Goal: Information Seeking & Learning: Find specific fact

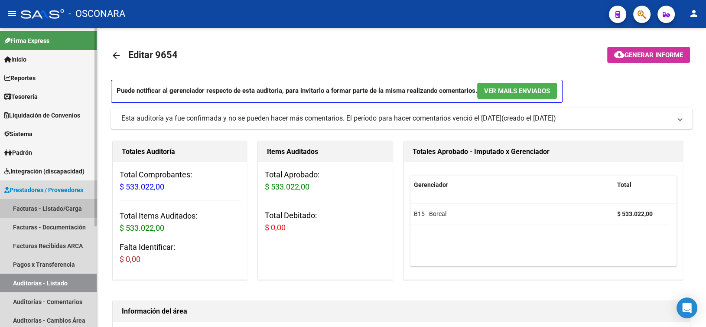
click at [38, 203] on link "Facturas - Listado/Carga" at bounding box center [48, 208] width 97 height 19
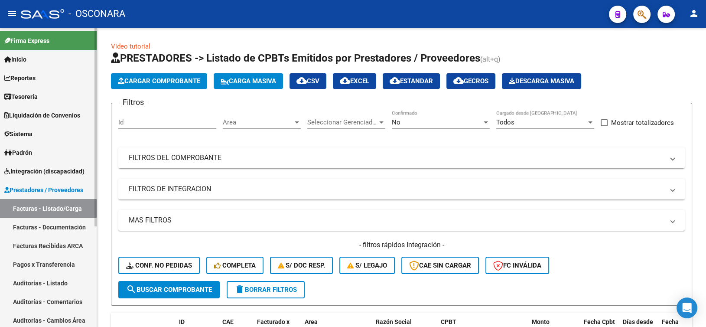
scroll to position [43, 0]
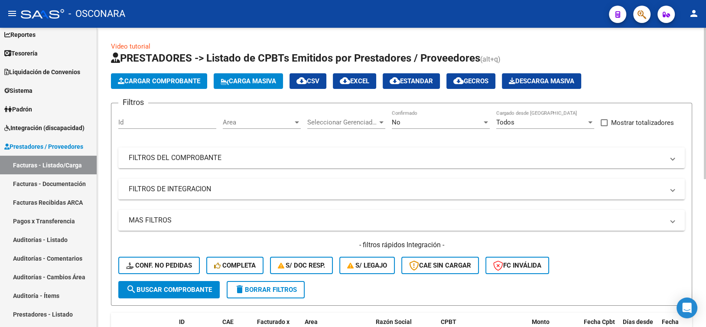
drag, startPoint x: 55, startPoint y: 238, endPoint x: 106, endPoint y: 205, distance: 60.3
click at [55, 238] on link "Auditorías - Listado" at bounding box center [48, 239] width 97 height 19
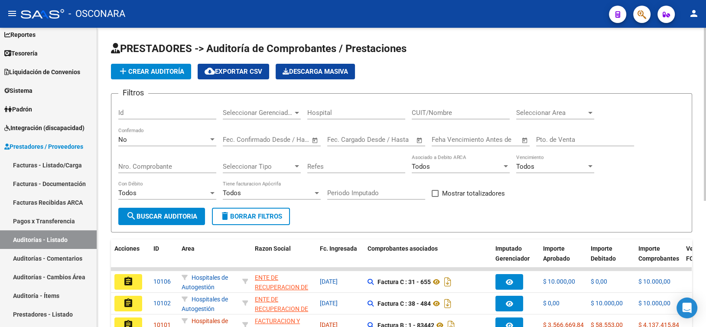
click at [134, 108] on div "Id" at bounding box center [167, 110] width 98 height 19
paste input "9810"
type input "9810"
click at [171, 142] on div "No" at bounding box center [163, 140] width 90 height 8
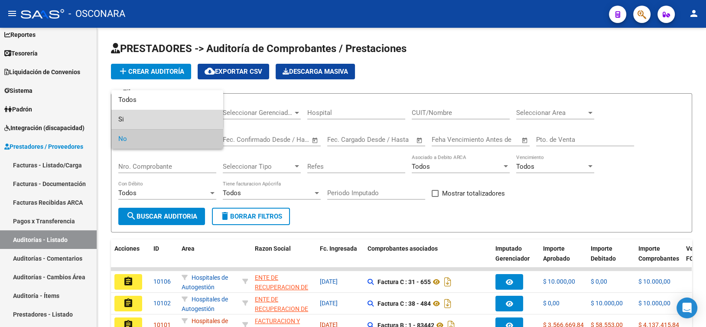
click at [150, 116] on span "Si" at bounding box center [167, 120] width 98 height 20
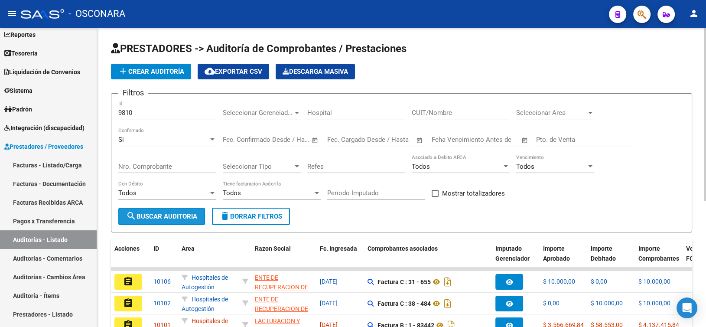
click at [169, 212] on span "search Buscar Auditoria" at bounding box center [161, 216] width 71 height 8
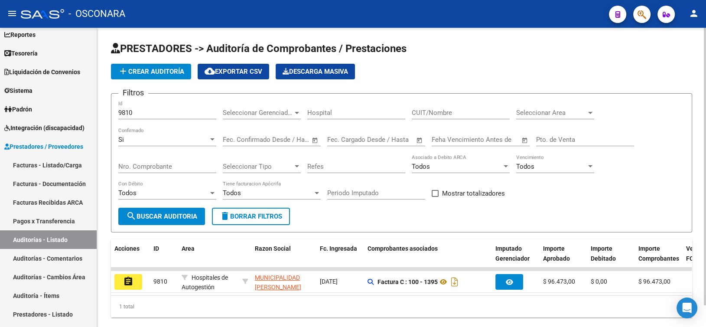
scroll to position [23, 0]
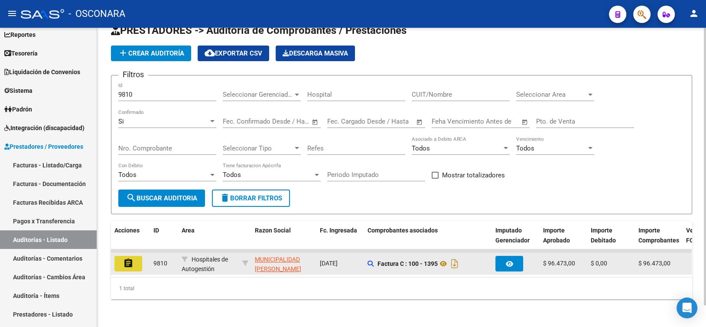
click at [131, 258] on mat-icon "assignment" at bounding box center [128, 263] width 10 height 10
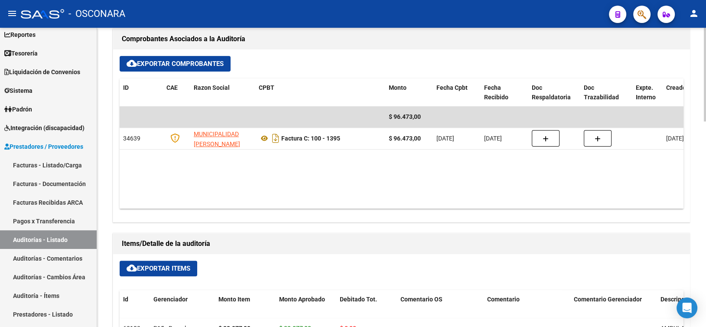
scroll to position [347, 0]
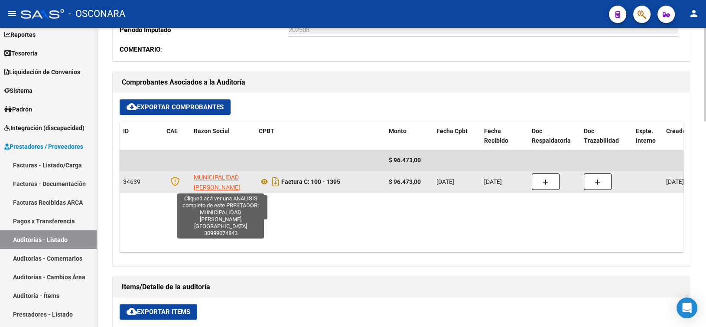
click at [215, 179] on span "MUNICIPALIDAD DE CORDOBA" at bounding box center [223, 187] width 59 height 27
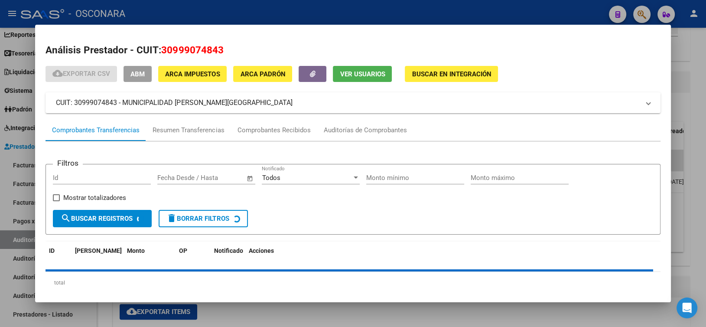
click at [182, 55] on span "30999074843" at bounding box center [192, 49] width 62 height 11
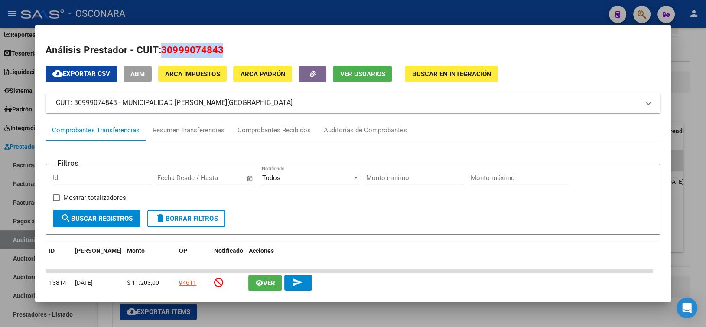
copy span "30999074843"
click at [206, 12] on div at bounding box center [353, 163] width 706 height 327
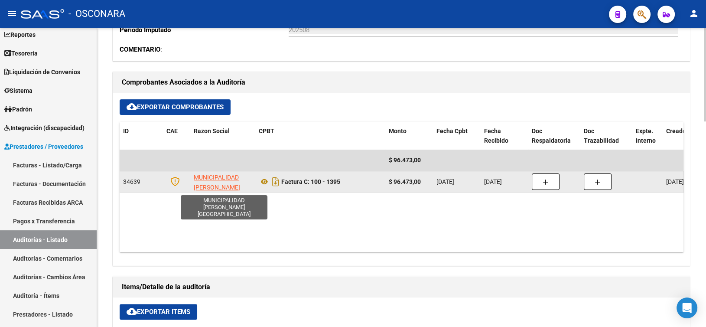
click at [208, 180] on app-link-go-to "MUNICIPALIDAD DE CORDOBA" at bounding box center [223, 186] width 59 height 29
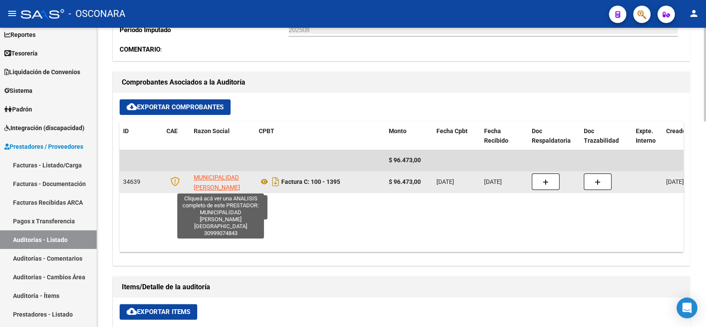
click at [211, 176] on span "MUNICIPALIDAD DE CORDOBA" at bounding box center [223, 187] width 59 height 27
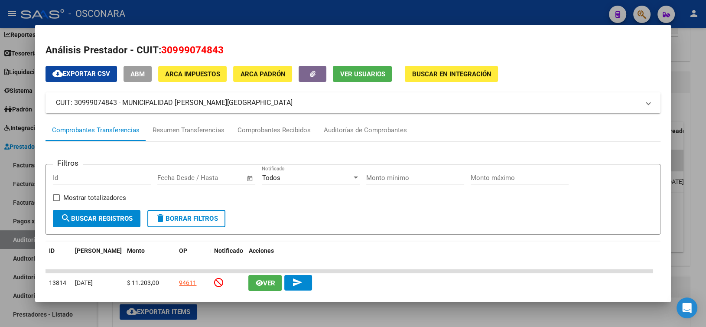
drag, startPoint x: 220, startPoint y: 103, endPoint x: 124, endPoint y: 100, distance: 96.3
click at [124, 100] on mat-panel-title "CUIT: 30999074843 - MUNICIPALIDAD DE CORDOBA" at bounding box center [347, 103] width 583 height 10
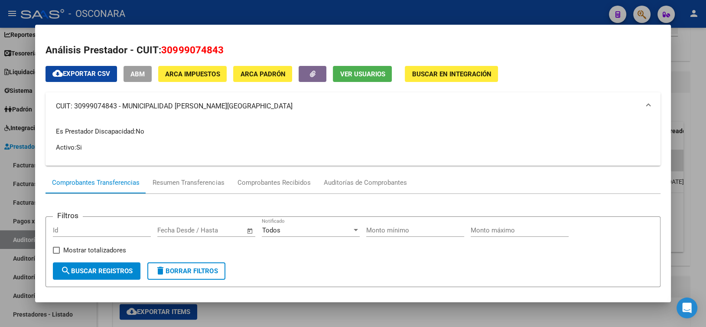
copy mat-panel-title "MUNICIPALIDAD DE CORDOBA"
click at [241, 15] on div at bounding box center [353, 163] width 706 height 327
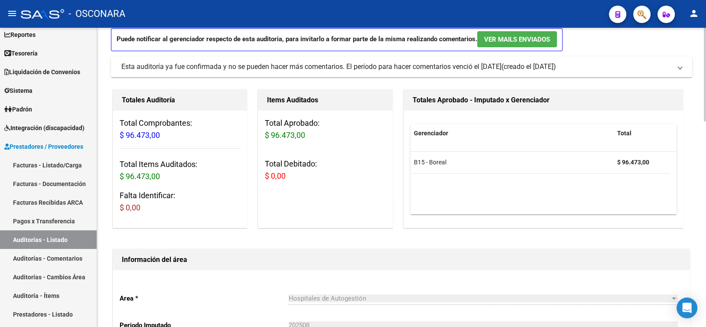
scroll to position [0, 0]
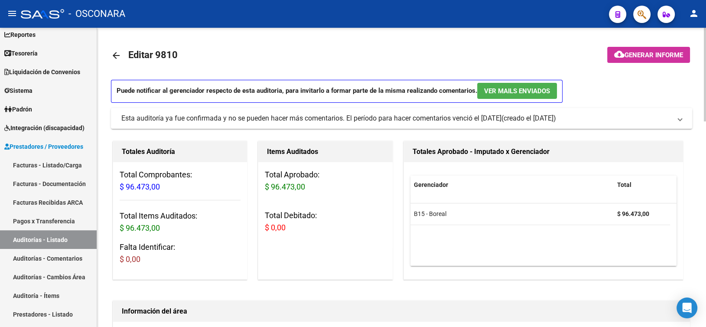
click at [117, 55] on mat-icon "arrow_back" at bounding box center [116, 55] width 10 height 10
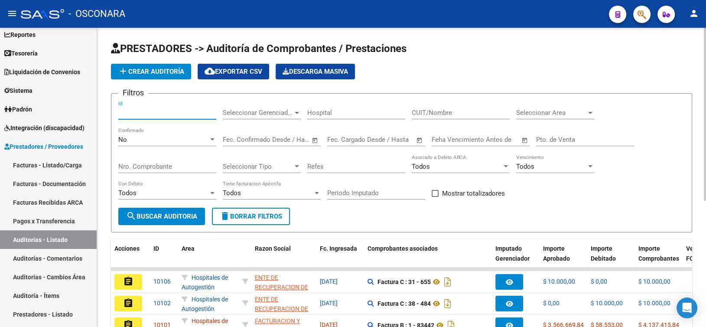
click at [140, 114] on input "Id" at bounding box center [167, 113] width 98 height 8
paste input "9917"
type input "9917"
click at [154, 140] on div "No" at bounding box center [163, 140] width 90 height 8
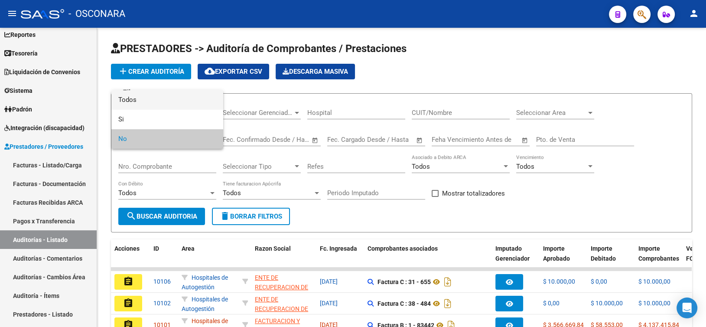
click at [153, 102] on span "Todos" at bounding box center [167, 100] width 98 height 20
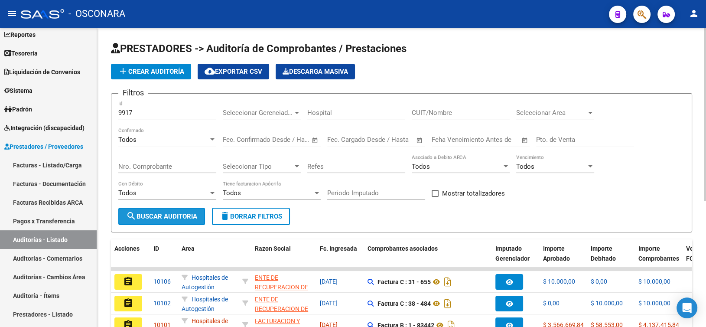
click at [177, 220] on button "search Buscar Auditoria" at bounding box center [161, 216] width 87 height 17
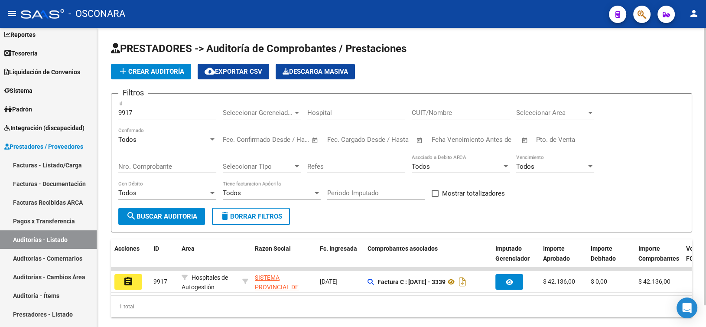
scroll to position [23, 0]
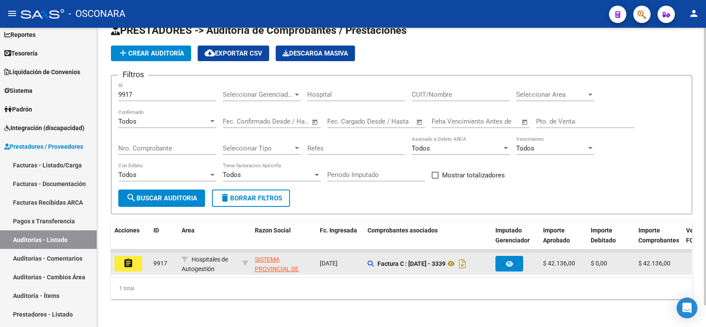
click at [140, 256] on button "assignment" at bounding box center [128, 264] width 28 height 16
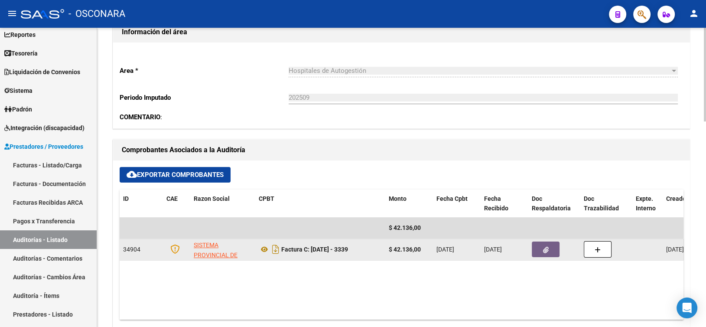
scroll to position [303, 0]
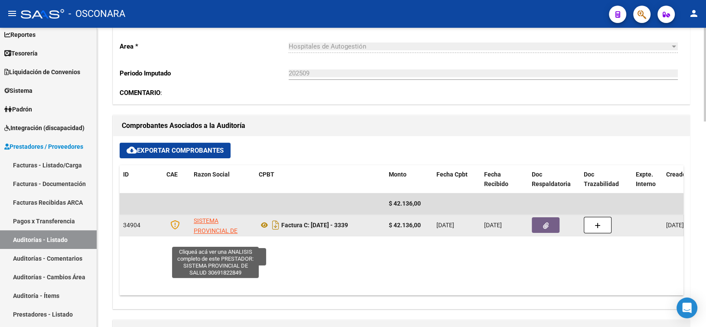
click at [208, 219] on span "SISTEMA PROVINCIAL DE SALUD" at bounding box center [216, 230] width 44 height 27
type textarea "30691822849"
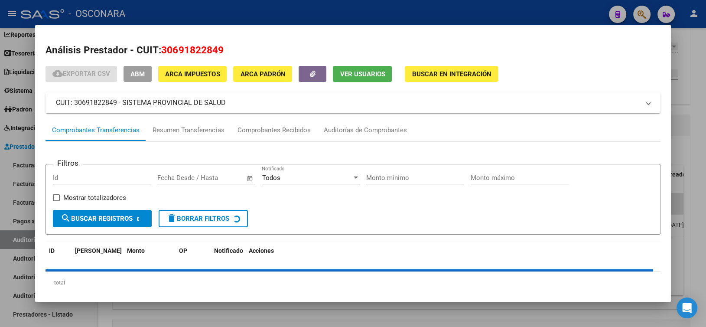
click at [179, 50] on span "30691822849" at bounding box center [192, 49] width 62 height 11
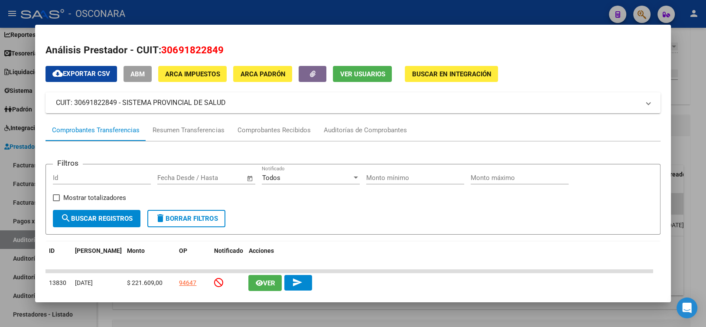
copy span "30691822849"
drag, startPoint x: 230, startPoint y: 101, endPoint x: 125, endPoint y: 94, distance: 105.1
click at [125, 94] on mat-expansion-panel-header "CUIT: 30691822849 - SISTEMA PROVINCIAL DE SALUD" at bounding box center [353, 102] width 615 height 21
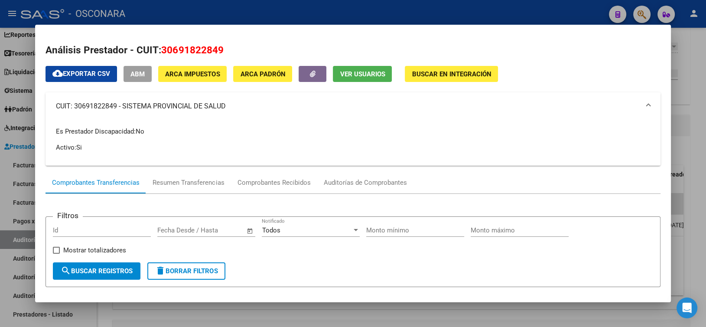
click at [124, 105] on mat-panel-title "CUIT: 30691822849 - SISTEMA PROVINCIAL DE SALUD" at bounding box center [347, 106] width 583 height 10
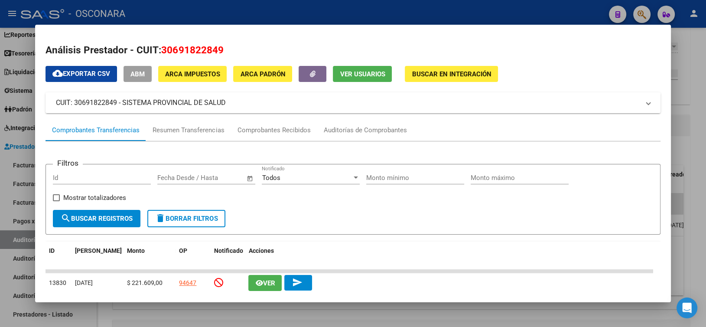
drag, startPoint x: 122, startPoint y: 103, endPoint x: 221, endPoint y: 101, distance: 98.4
click at [226, 102] on mat-panel-title "CUIT: 30691822849 - SISTEMA PROVINCIAL DE SALUD" at bounding box center [347, 103] width 583 height 10
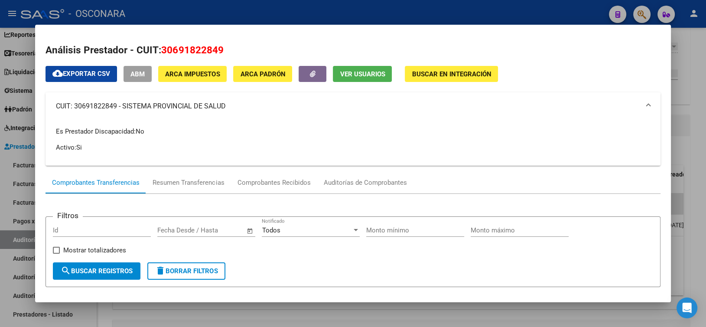
copy mat-panel-title "SISTEMA PROVINCIAL DE SALUD"
click at [151, 18] on div at bounding box center [353, 163] width 706 height 327
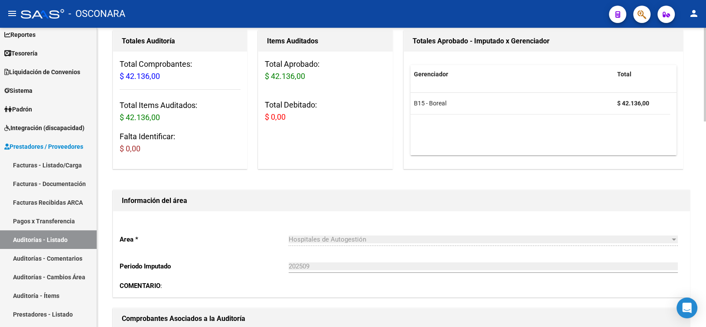
scroll to position [0, 0]
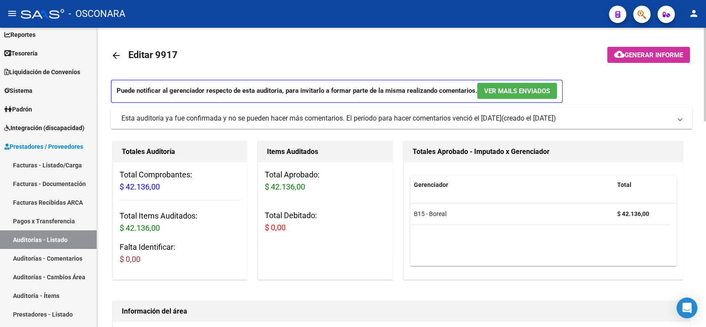
click at [115, 57] on mat-icon "arrow_back" at bounding box center [116, 55] width 10 height 10
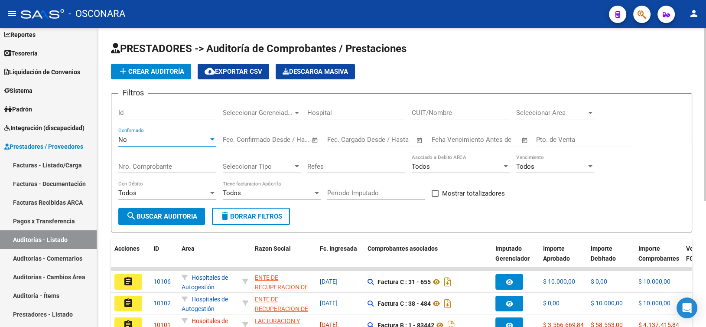
click at [138, 137] on div "No" at bounding box center [163, 140] width 90 height 8
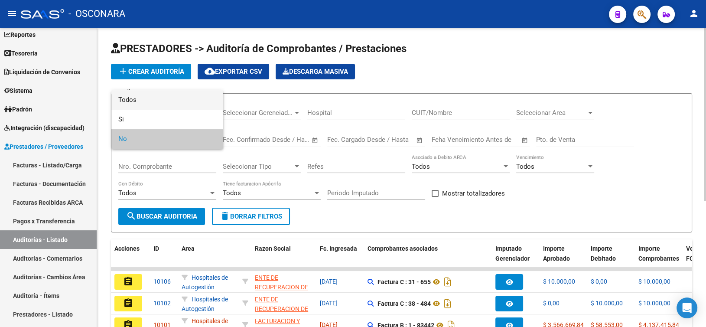
click at [140, 108] on span "Todos" at bounding box center [167, 100] width 98 height 20
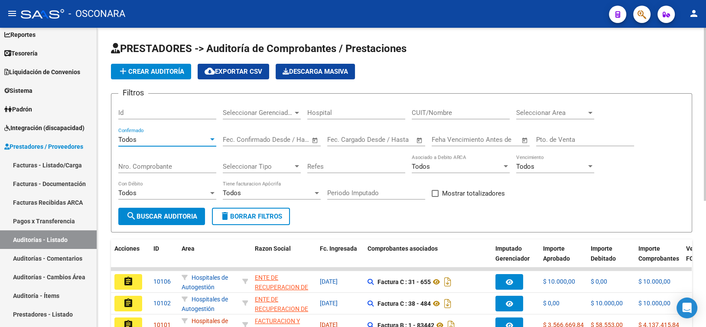
click at [145, 114] on input "Id" at bounding box center [167, 113] width 98 height 8
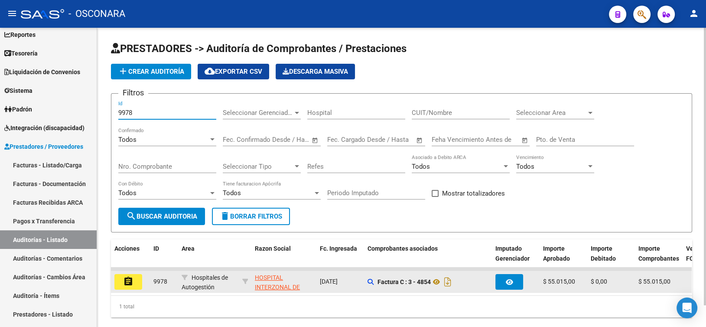
type input "9978"
click at [133, 280] on mat-icon "assignment" at bounding box center [128, 281] width 10 height 10
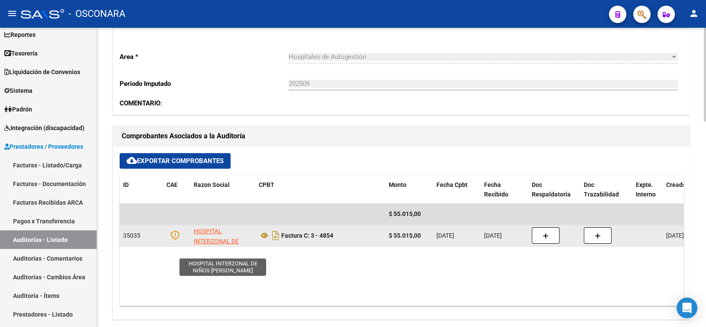
scroll to position [303, 0]
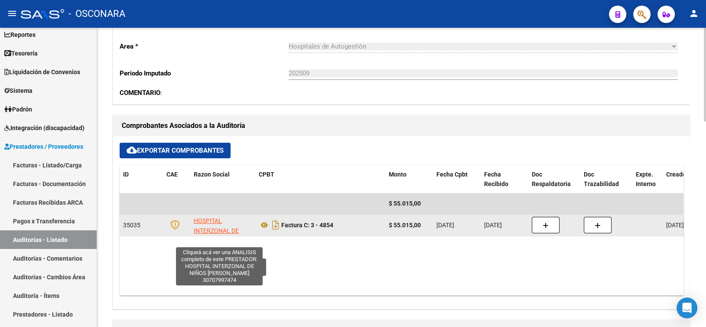
click at [221, 228] on span "HOSPITAL INTERZONAL DE NIÑOS EVA PERON" at bounding box center [217, 235] width 46 height 36
type textarea "30707997474"
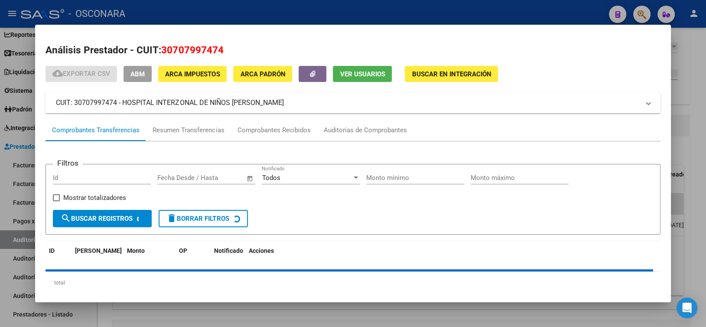
click at [189, 49] on span "30707997474" at bounding box center [192, 49] width 62 height 11
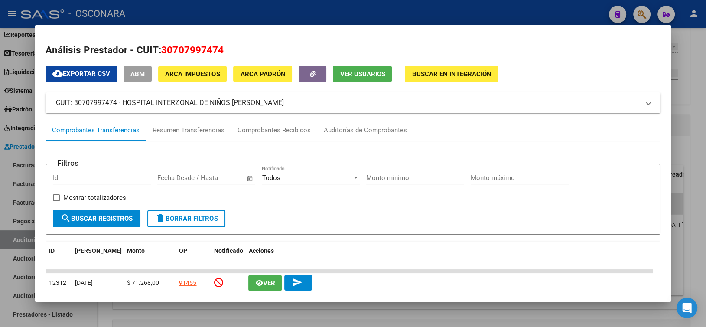
click at [185, 50] on span "30707997474" at bounding box center [192, 49] width 62 height 11
copy span "30707997474"
drag, startPoint x: 122, startPoint y: 103, endPoint x: 198, endPoint y: 114, distance: 76.6
click at [198, 114] on div "cloud_download Exportar CSV ABM ARCA Impuestos ARCA Padrón Ver Usuarios Buscar …" at bounding box center [353, 195] width 615 height 259
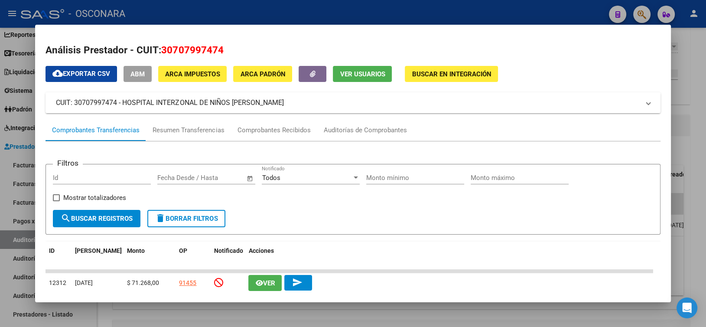
click at [272, 102] on mat-panel-title "CUIT: 30707997474 - HOSPITAL INTERZONAL DE NIÑOS EVA PERON" at bounding box center [347, 103] width 583 height 10
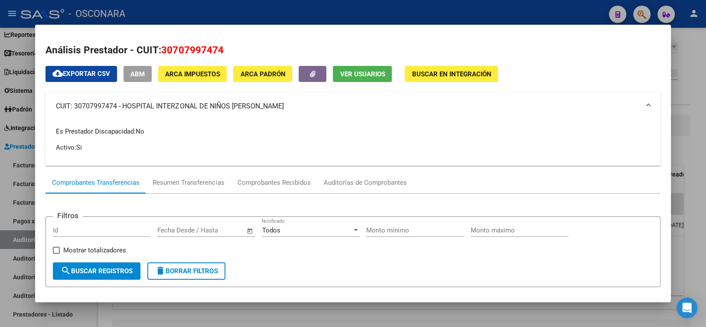
drag, startPoint x: 265, startPoint y: 106, endPoint x: 122, endPoint y: 106, distance: 142.6
click at [122, 106] on mat-panel-title "CUIT: 30707997474 - HOSPITAL INTERZONAL DE NIÑOS EVA PERON" at bounding box center [347, 106] width 583 height 10
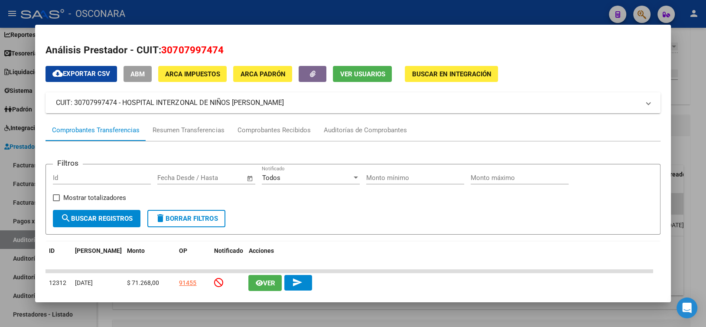
copy mat-panel-title "HOSPITAL INTERZONAL DE NIÑOS EVA PERON"
drag, startPoint x: 190, startPoint y: 10, endPoint x: 191, endPoint y: 15, distance: 5.3
click at [190, 10] on div at bounding box center [353, 163] width 706 height 327
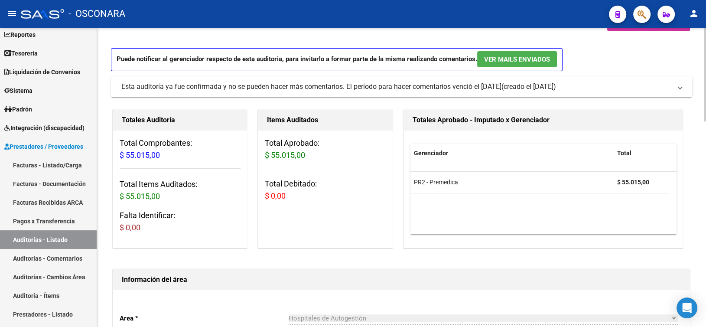
scroll to position [0, 0]
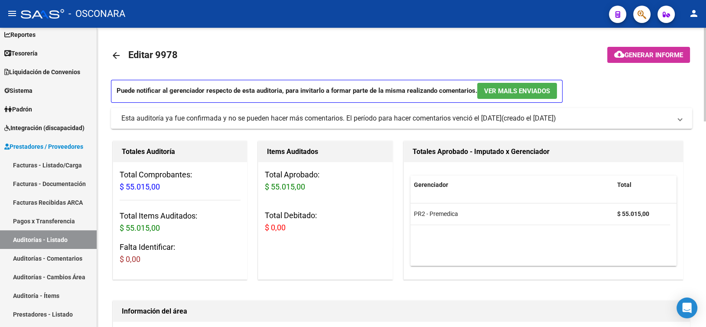
click at [115, 52] on mat-icon "arrow_back" at bounding box center [116, 55] width 10 height 10
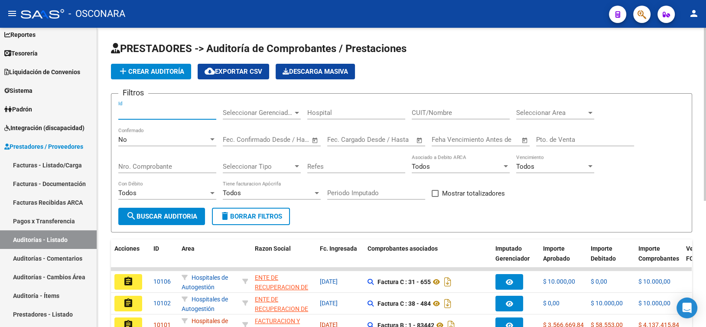
click at [154, 116] on input "Id" at bounding box center [167, 113] width 98 height 8
type input "9979"
click at [166, 137] on div "No" at bounding box center [163, 140] width 90 height 8
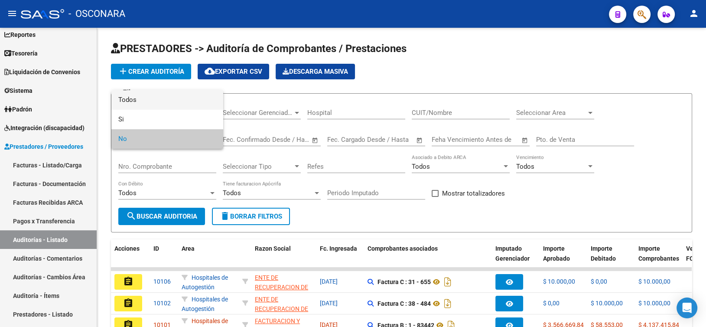
click at [147, 104] on span "Todos" at bounding box center [167, 100] width 98 height 20
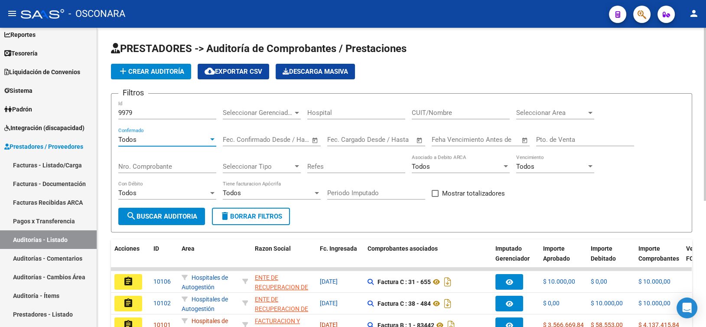
click at [180, 224] on form "Filtros 9979 Id Seleccionar Gerenciador Seleccionar Gerenciador Hospital CUIT/N…" at bounding box center [401, 162] width 581 height 139
click at [181, 219] on button "search Buscar Auditoria" at bounding box center [161, 216] width 87 height 17
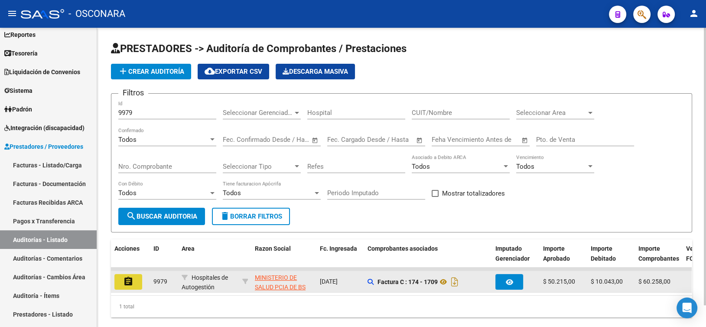
click at [135, 277] on button "assignment" at bounding box center [128, 282] width 28 height 16
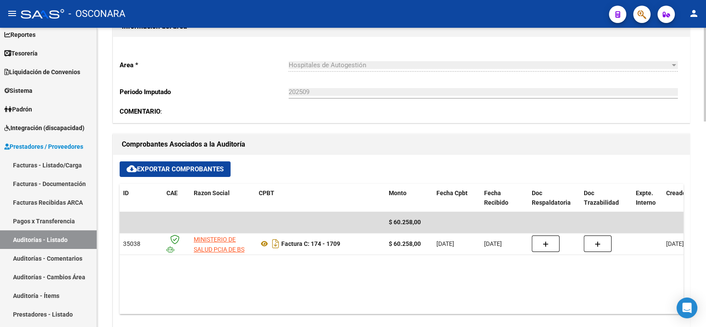
scroll to position [303, 0]
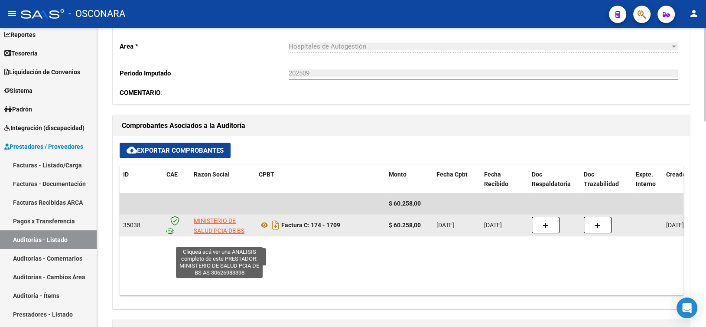
click at [212, 220] on span "MINISTERIO DE SALUD PCIA DE BS AS" at bounding box center [219, 230] width 51 height 27
type textarea "30626983398"
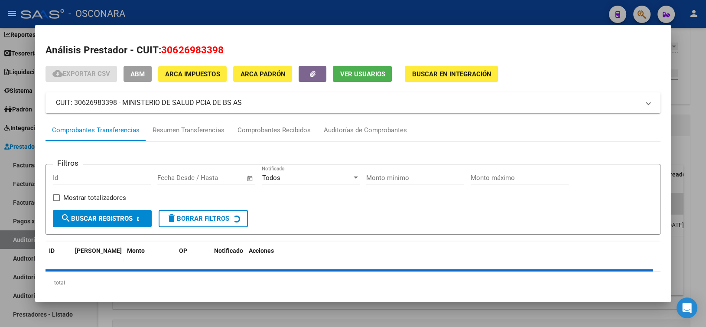
click at [192, 52] on span "30626983398" at bounding box center [192, 49] width 62 height 11
click at [192, 51] on span "30626983398" at bounding box center [192, 49] width 62 height 11
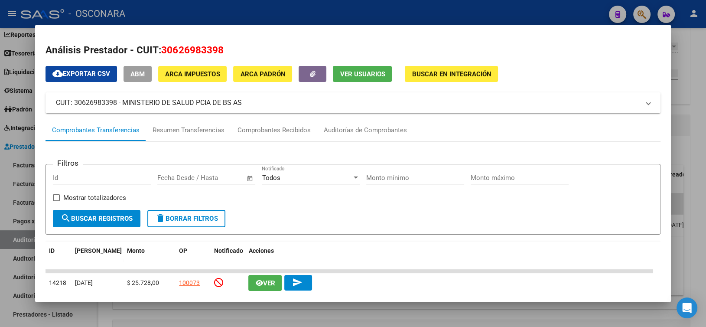
copy span "30626983398"
click at [143, 109] on mat-expansion-panel-header "CUIT: 30626983398 - MINISTERIO DE SALUD PCIA DE BS AS" at bounding box center [353, 102] width 615 height 21
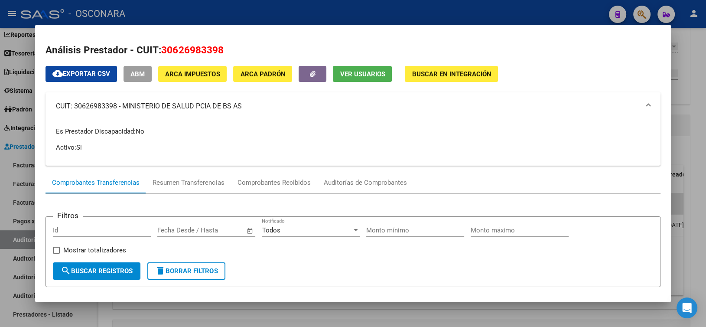
drag, startPoint x: 245, startPoint y: 107, endPoint x: 122, endPoint y: 106, distance: 122.7
click at [122, 106] on mat-panel-title "CUIT: 30626983398 - MINISTERIO DE SALUD PCIA DE BS AS" at bounding box center [347, 106] width 583 height 10
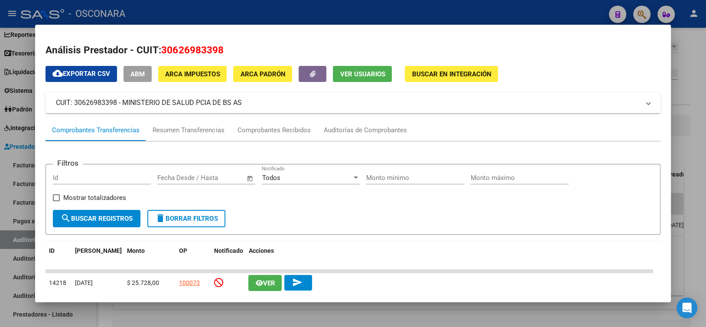
copy mat-panel-title "MINISTERIO DE SALUD PCIA DE BS AS"
click at [230, 9] on div at bounding box center [353, 163] width 706 height 327
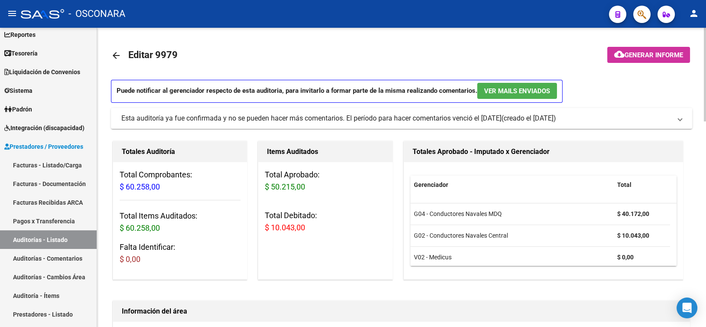
scroll to position [0, 0]
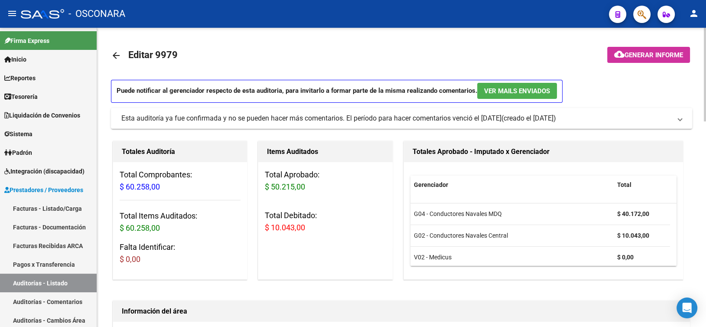
click at [116, 55] on mat-icon "arrow_back" at bounding box center [116, 55] width 10 height 10
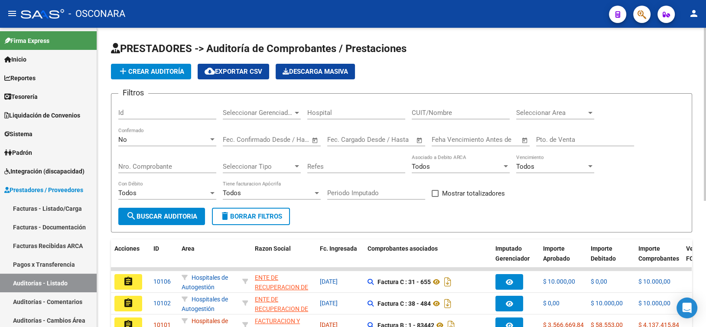
click at [162, 109] on input "Id" at bounding box center [167, 113] width 98 height 8
type input "9977"
click at [156, 137] on div "No" at bounding box center [163, 140] width 90 height 8
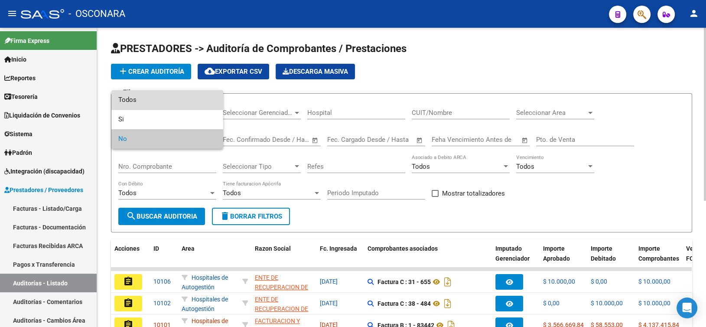
drag, startPoint x: 174, startPoint y: 101, endPoint x: 177, endPoint y: 118, distance: 18.0
click at [174, 100] on span "Todos" at bounding box center [167, 100] width 98 height 20
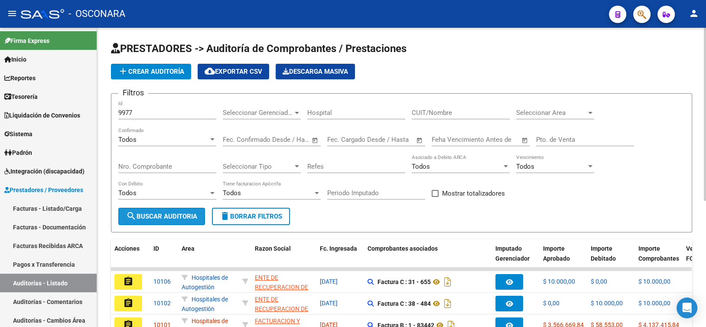
click at [173, 216] on span "search Buscar Auditoria" at bounding box center [161, 216] width 71 height 8
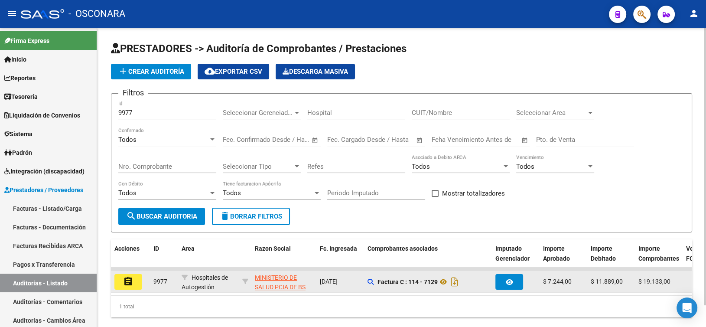
click at [132, 280] on mat-icon "assignment" at bounding box center [128, 281] width 10 height 10
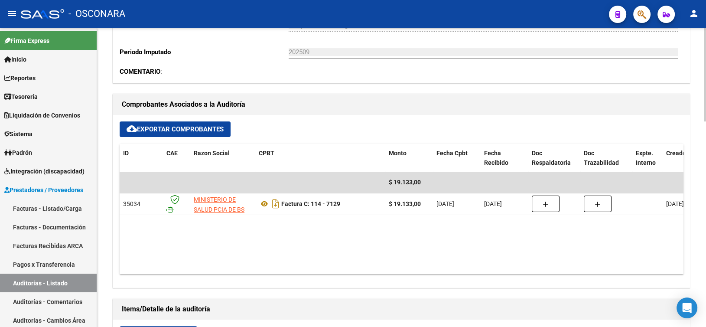
scroll to position [347, 0]
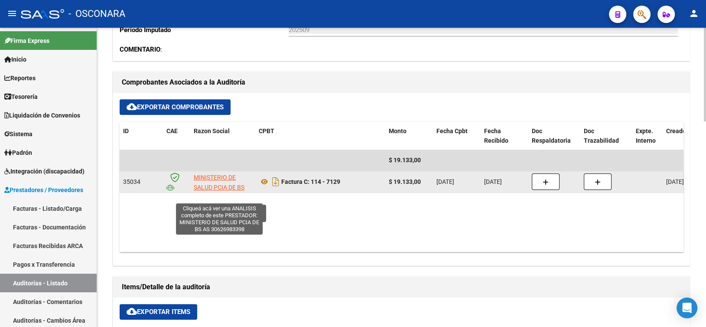
click at [225, 184] on span "MINISTERIO DE SALUD PCIA DE BS AS" at bounding box center [219, 187] width 51 height 27
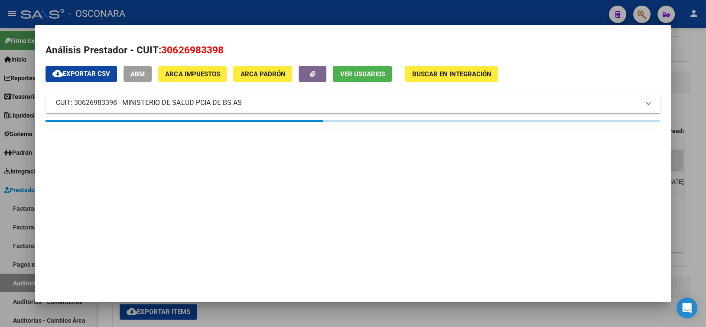
click at [196, 51] on span "30626983398" at bounding box center [192, 49] width 62 height 11
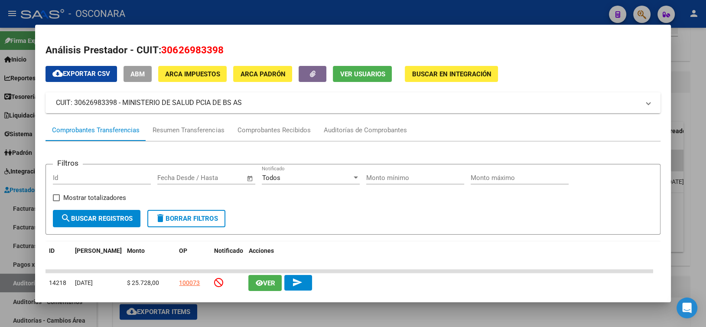
click at [133, 104] on mat-panel-title "CUIT: 30626983398 - MINISTERIO DE SALUD PCIA DE BS AS" at bounding box center [347, 103] width 583 height 10
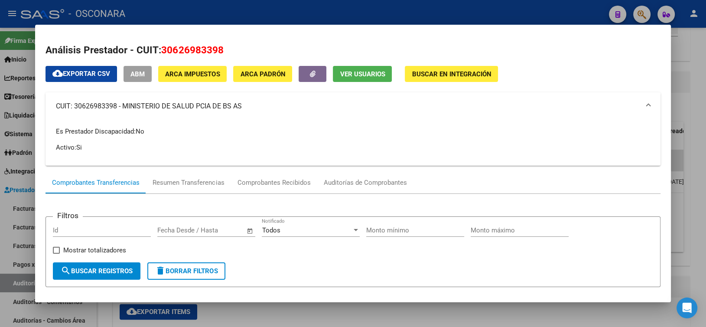
drag, startPoint x: 122, startPoint y: 104, endPoint x: 214, endPoint y: 113, distance: 92.3
click at [182, 111] on mat-expansion-panel-header "CUIT: 30626983398 - MINISTERIO DE SALUD PCIA DE BS AS" at bounding box center [353, 106] width 615 height 28
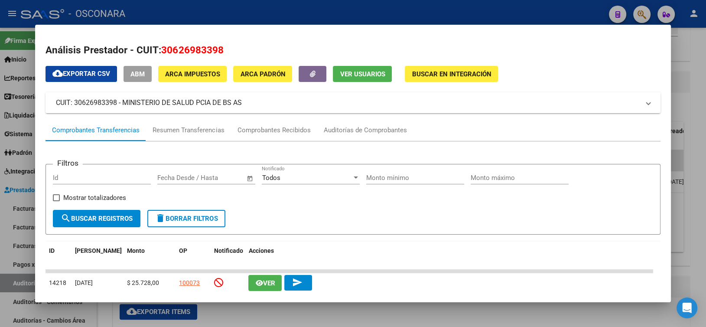
click at [245, 102] on mat-panel-title "CUIT: 30626983398 - MINISTERIO DE SALUD PCIA DE BS AS" at bounding box center [347, 103] width 583 height 10
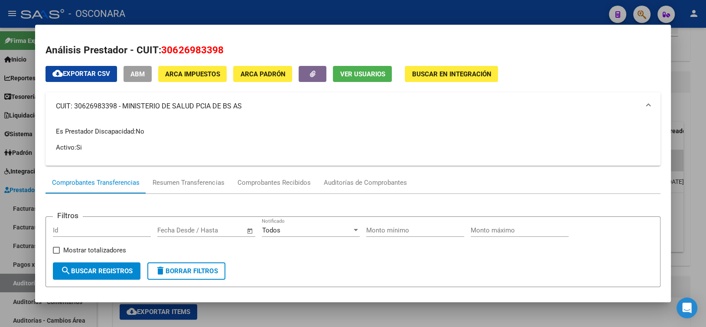
drag, startPoint x: 241, startPoint y: 106, endPoint x: 125, endPoint y: 105, distance: 116.6
click at [125, 105] on mat-panel-title "CUIT: 30626983398 - MINISTERIO DE SALUD PCIA DE BS AS" at bounding box center [347, 106] width 583 height 10
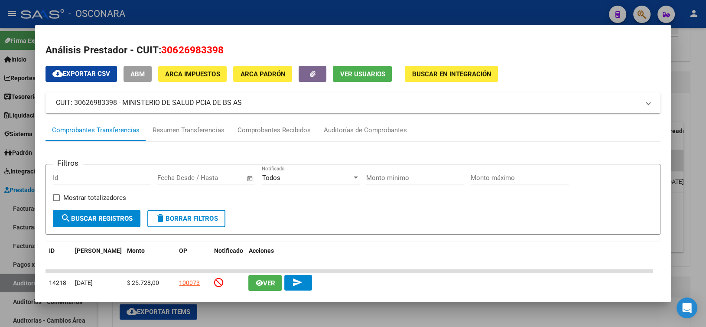
copy mat-panel-title "MINISTERIO DE SALUD PCIA DE BS AS"
click at [293, 7] on div at bounding box center [353, 163] width 706 height 327
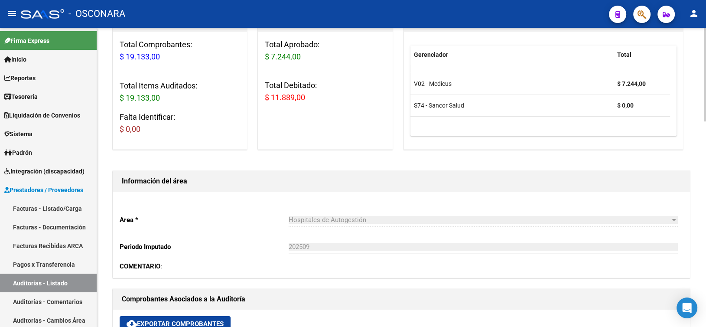
scroll to position [0, 0]
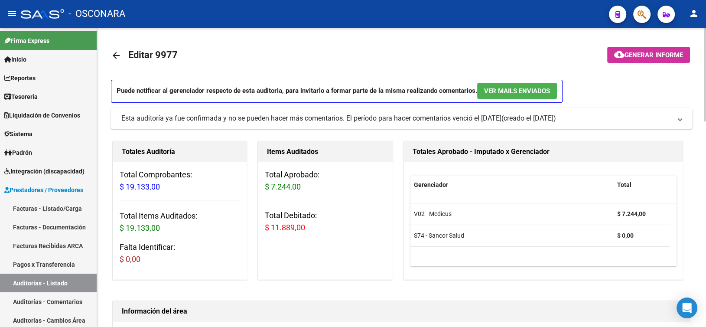
click at [118, 56] on mat-icon "arrow_back" at bounding box center [116, 55] width 10 height 10
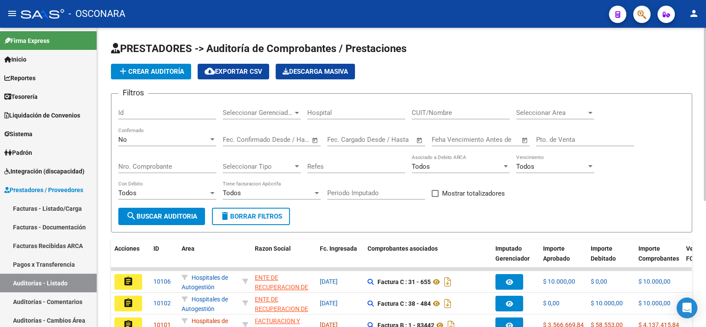
click at [153, 140] on div "No" at bounding box center [163, 140] width 90 height 8
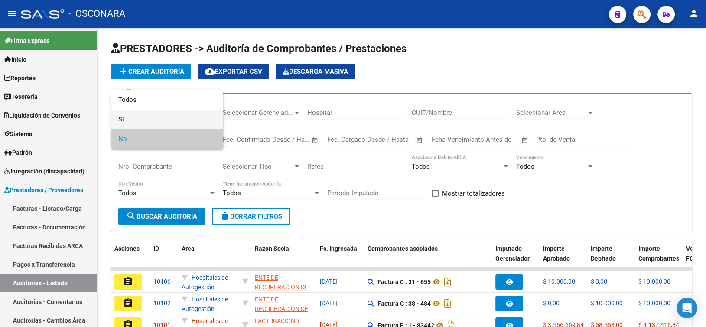
click at [149, 113] on span "Si" at bounding box center [167, 120] width 98 height 20
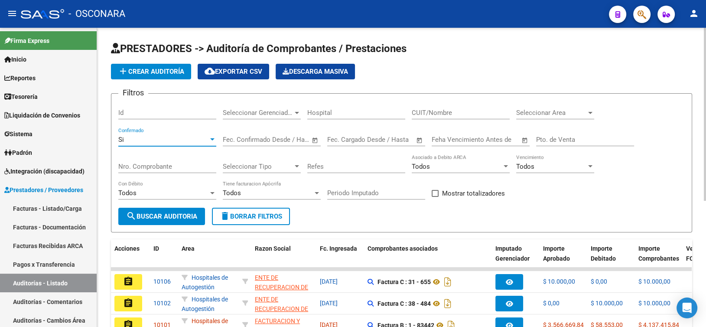
click at [177, 107] on div "Id" at bounding box center [167, 110] width 98 height 19
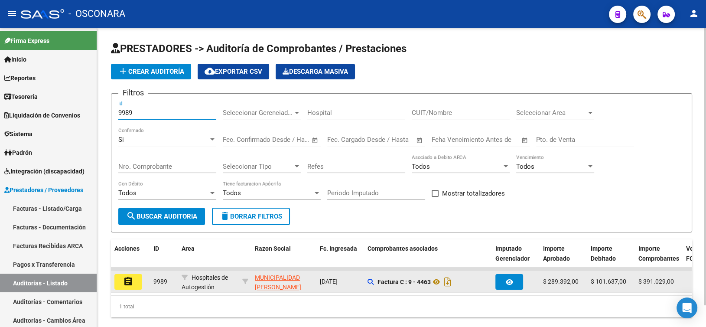
type input "9989"
click at [118, 283] on button "assignment" at bounding box center [128, 282] width 28 height 16
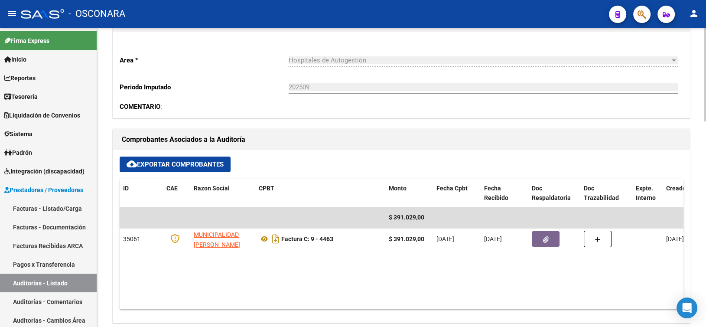
scroll to position [303, 0]
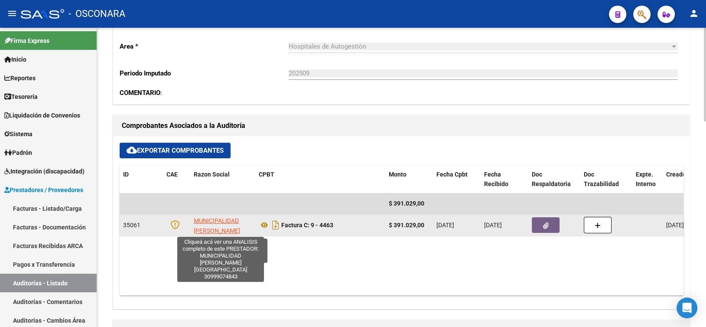
click at [222, 223] on span "MUNICIPALIDAD DE CORDOBA" at bounding box center [223, 230] width 59 height 27
type textarea "30999074843"
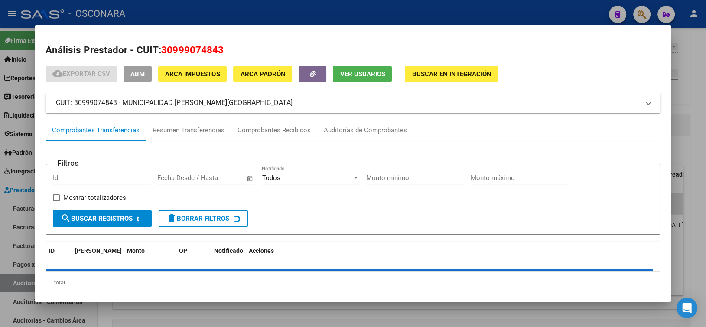
click at [189, 51] on span "30999074843" at bounding box center [192, 49] width 62 height 11
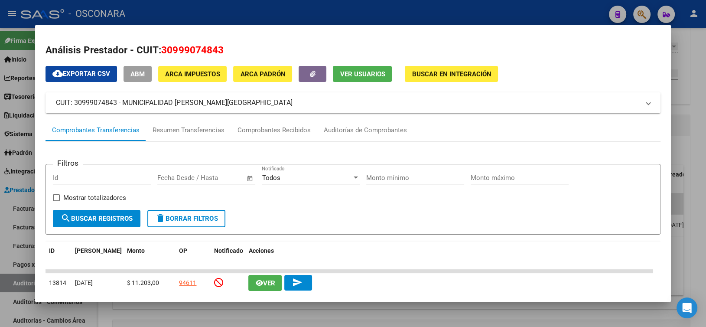
copy span "30999074843"
click at [229, 106] on mat-panel-title "CUIT: 30999074843 - MUNICIPALIDAD DE CORDOBA" at bounding box center [347, 103] width 583 height 10
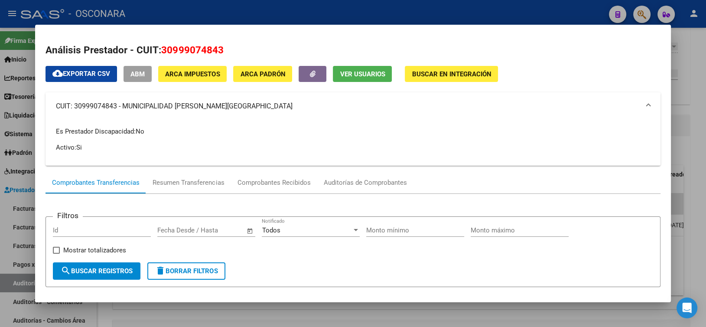
drag, startPoint x: 215, startPoint y: 106, endPoint x: 125, endPoint y: 105, distance: 89.7
click at [125, 105] on mat-panel-title "CUIT: 30999074843 - MUNICIPALIDAD DE CORDOBA" at bounding box center [347, 106] width 583 height 10
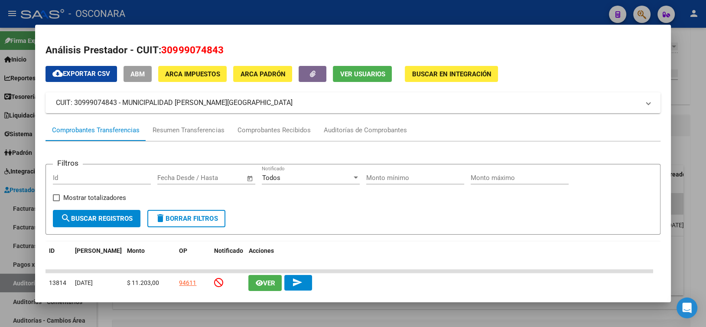
click at [212, 22] on div at bounding box center [353, 163] width 706 height 327
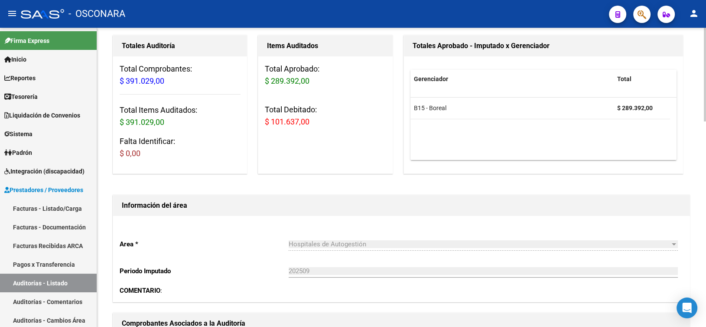
scroll to position [0, 0]
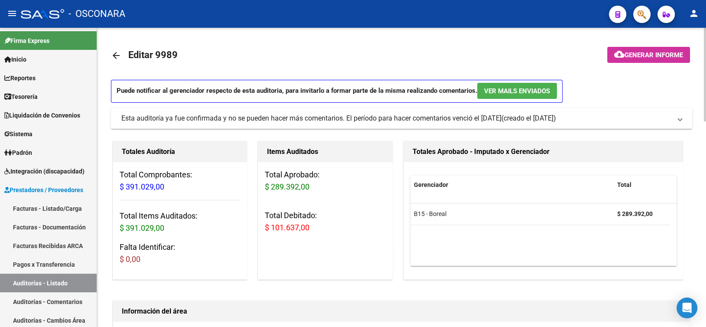
drag, startPoint x: 115, startPoint y: 55, endPoint x: 103, endPoint y: 60, distance: 13.2
click at [115, 55] on mat-icon "arrow_back" at bounding box center [116, 55] width 10 height 10
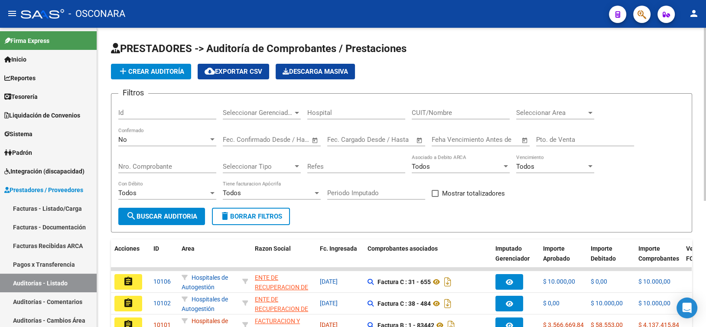
click at [143, 144] on div "No Confirmado" at bounding box center [167, 136] width 98 height 19
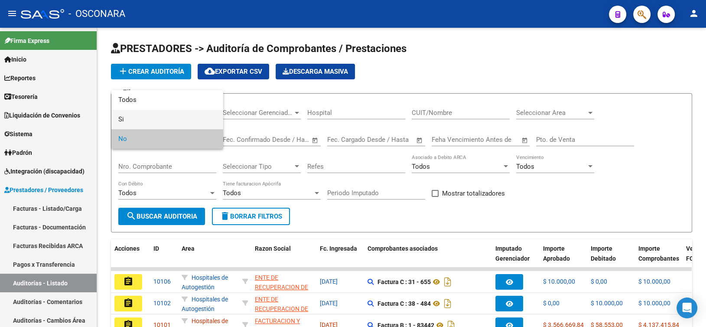
click at [150, 118] on span "Si" at bounding box center [167, 120] width 98 height 20
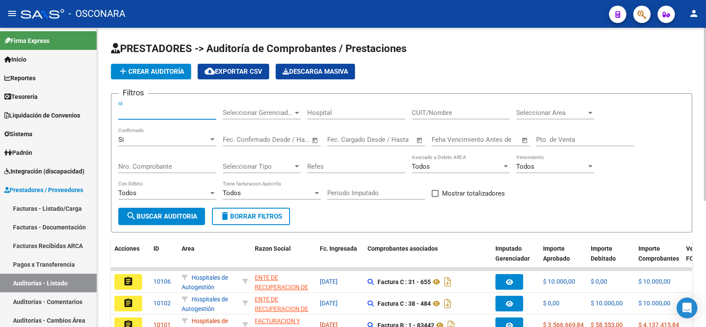
click at [150, 115] on input "Id" at bounding box center [167, 113] width 98 height 8
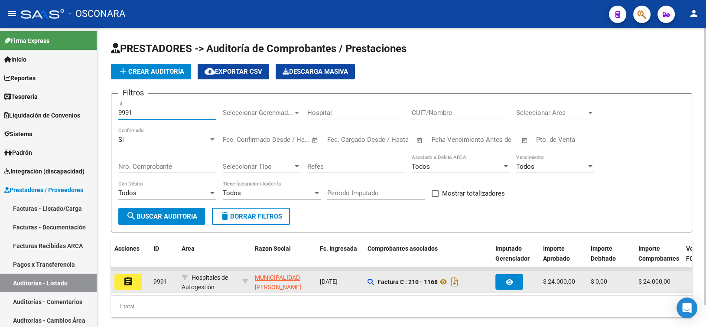
type input "9991"
click at [134, 277] on button "assignment" at bounding box center [128, 282] width 28 height 16
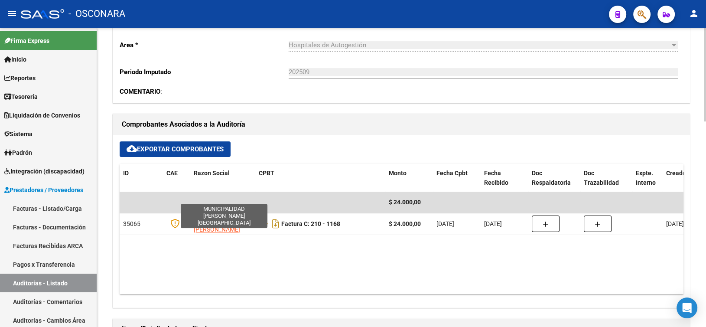
scroll to position [347, 0]
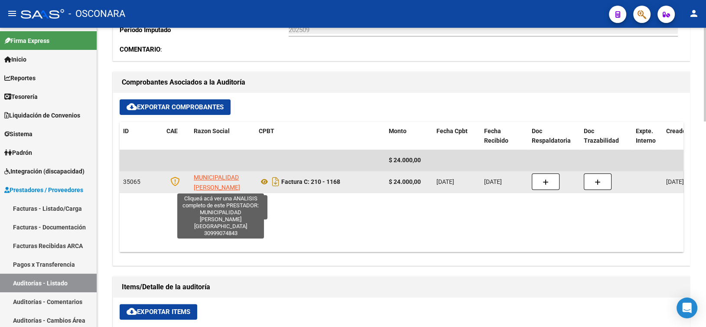
click at [219, 186] on span "MUNICIPALIDAD DE CORDOBA" at bounding box center [223, 187] width 59 height 27
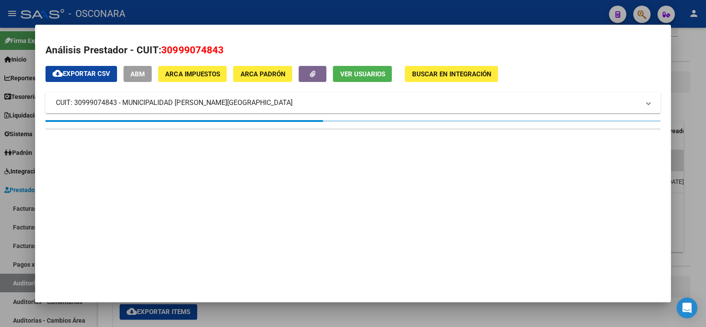
click at [198, 52] on span "30999074843" at bounding box center [192, 49] width 62 height 11
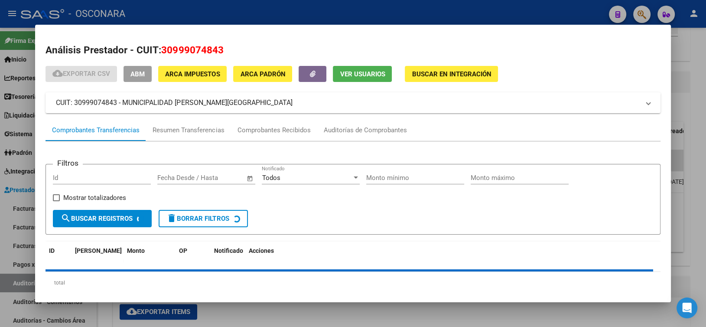
click at [198, 55] on span "30999074843" at bounding box center [192, 49] width 62 height 11
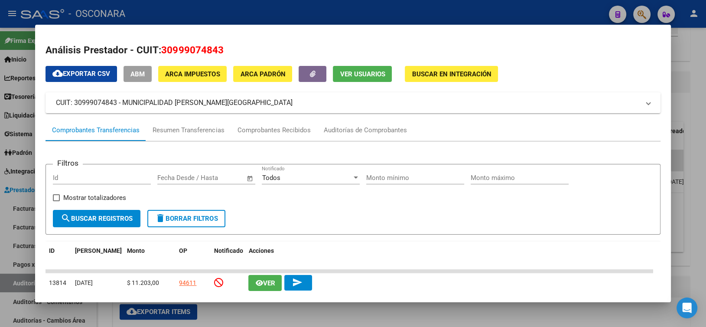
click at [202, 17] on div at bounding box center [353, 163] width 706 height 327
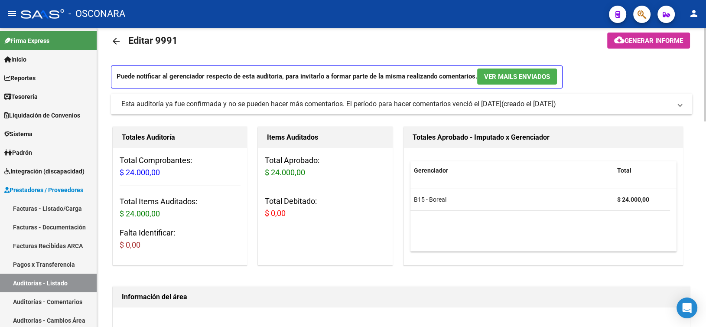
scroll to position [0, 0]
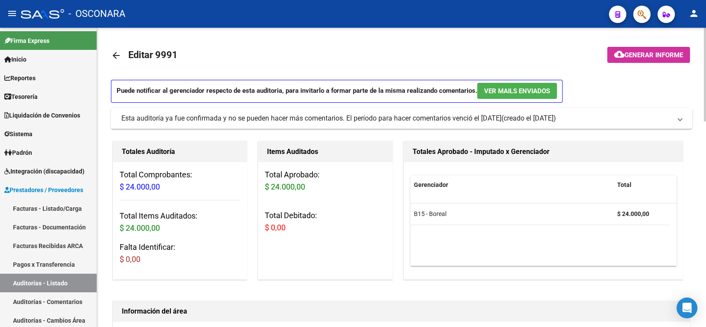
click at [111, 52] on mat-icon "arrow_back" at bounding box center [116, 55] width 10 height 10
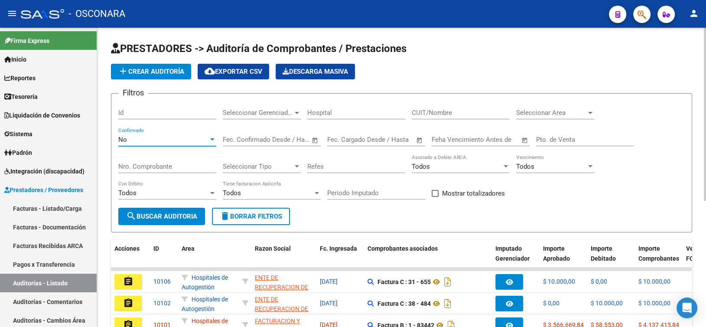
click at [145, 137] on div "No" at bounding box center [163, 140] width 90 height 8
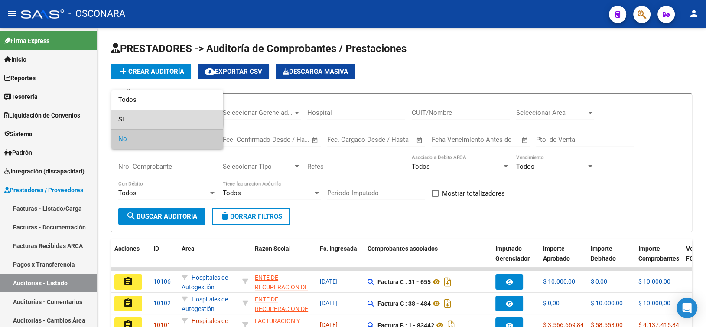
click at [135, 116] on span "Si" at bounding box center [167, 120] width 98 height 20
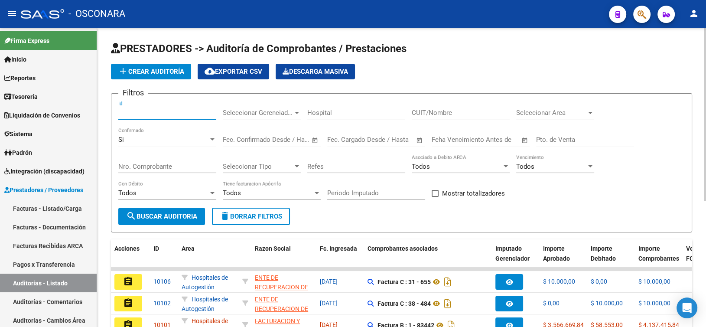
click at [144, 111] on input "Id" at bounding box center [167, 113] width 98 height 8
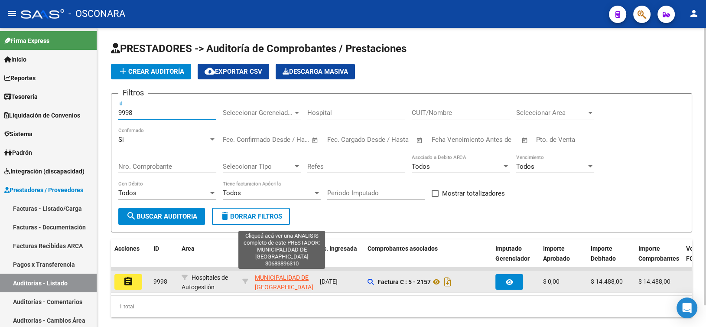
type input "9998"
click at [266, 285] on span "MUNICIPALIDAD DE ITUZAINGO" at bounding box center [284, 282] width 59 height 17
type textarea "30683896310"
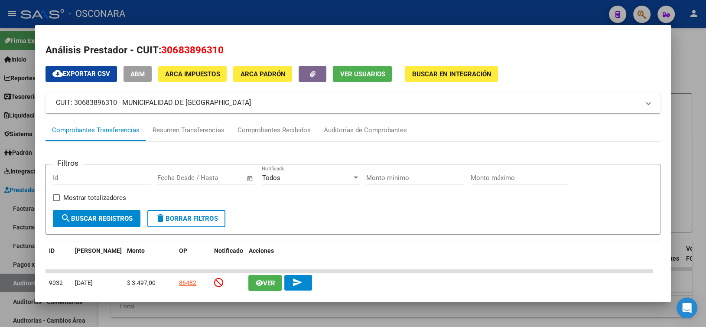
drag, startPoint x: 121, startPoint y: 101, endPoint x: 218, endPoint y: 106, distance: 97.2
click at [224, 111] on mat-expansion-panel-header "CUIT: 30683896310 - MUNICIPALIDAD DE ITUZAINGO" at bounding box center [353, 102] width 615 height 21
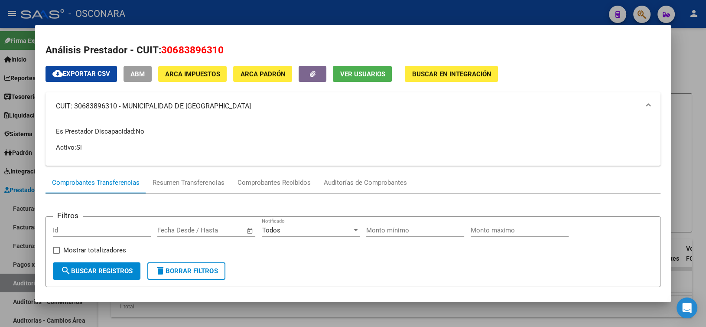
click at [186, 50] on span "30683896310" at bounding box center [192, 49] width 62 height 11
click at [215, 13] on div at bounding box center [353, 163] width 706 height 327
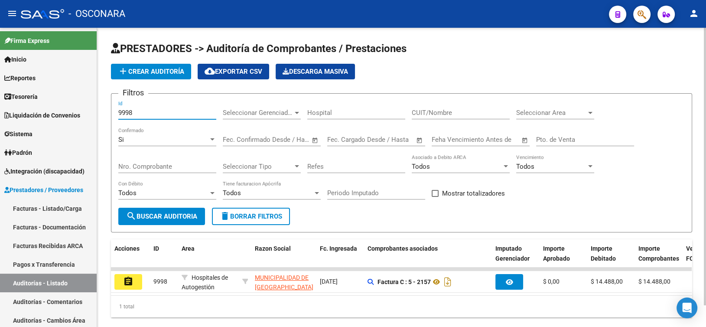
click at [144, 111] on input "9998" at bounding box center [167, 113] width 98 height 8
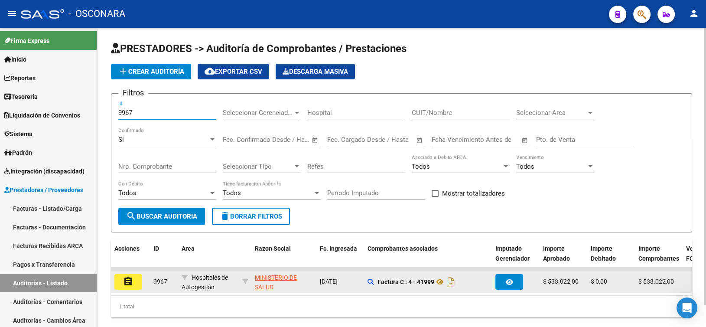
type input "9967"
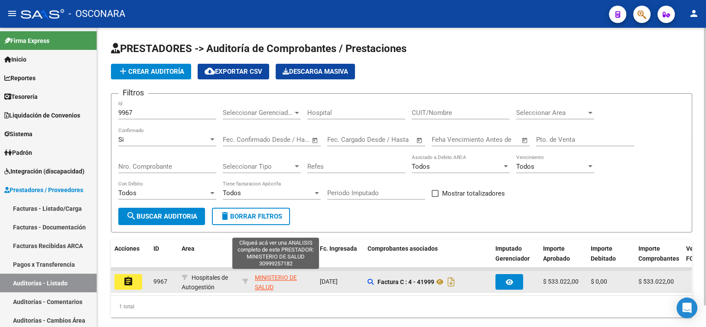
click at [272, 284] on span "MINISTERIO DE SALUD" at bounding box center [276, 282] width 42 height 17
type textarea "30999257182"
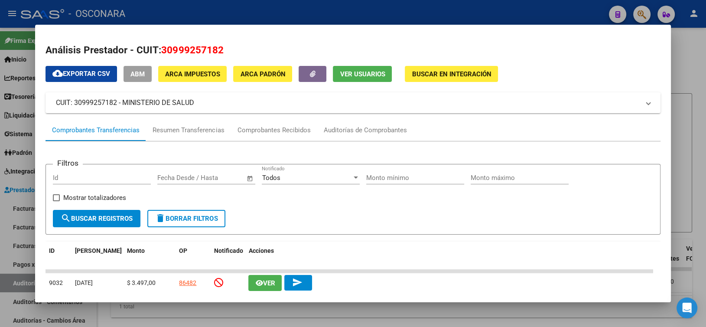
click at [177, 46] on span "30999257182" at bounding box center [192, 49] width 62 height 11
click at [130, 104] on mat-panel-title "CUIT: 30999257182 - MINISTERIO DE SALUD" at bounding box center [347, 103] width 583 height 10
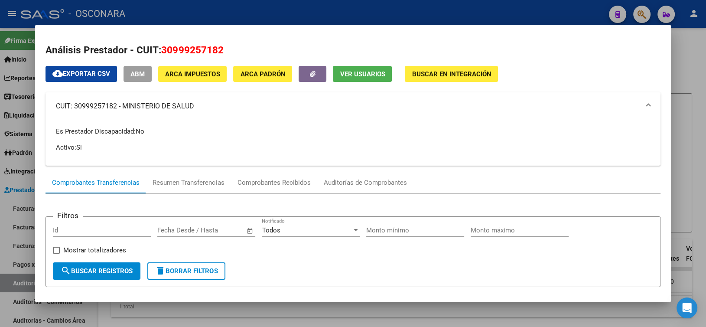
drag, startPoint x: 123, startPoint y: 104, endPoint x: 194, endPoint y: 106, distance: 71.5
click at [194, 106] on mat-panel-title "CUIT: 30999257182 - MINISTERIO DE SALUD" at bounding box center [347, 106] width 583 height 10
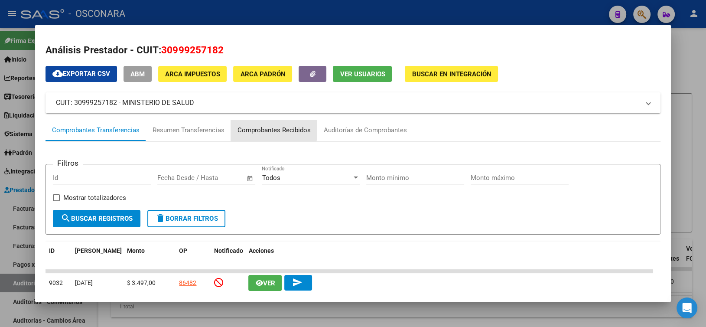
click at [260, 128] on div "Comprobantes Recibidos" at bounding box center [273, 130] width 73 height 10
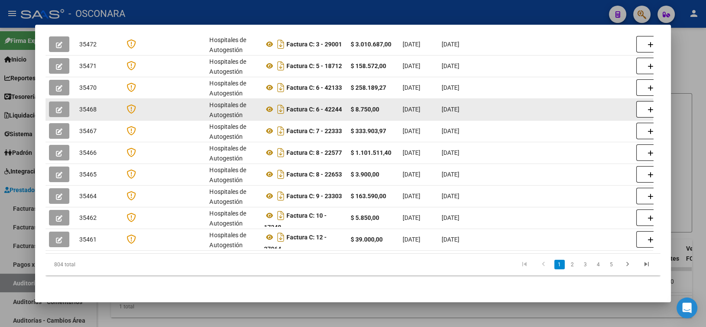
scroll to position [245, 0]
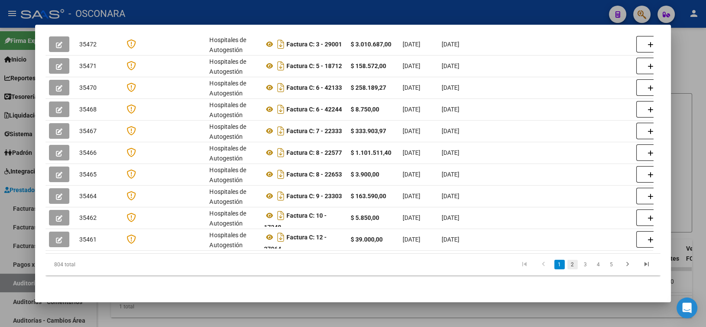
click at [567, 263] on link "2" at bounding box center [572, 265] width 10 height 10
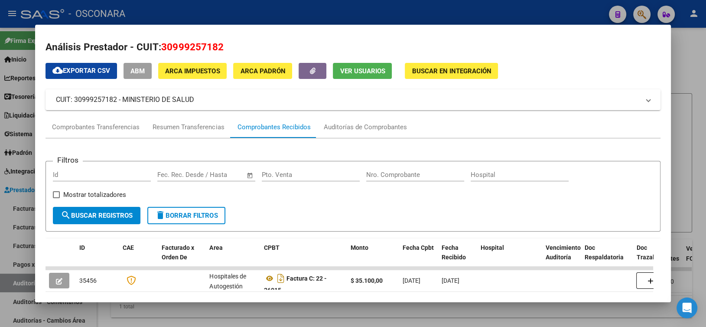
scroll to position [0, 0]
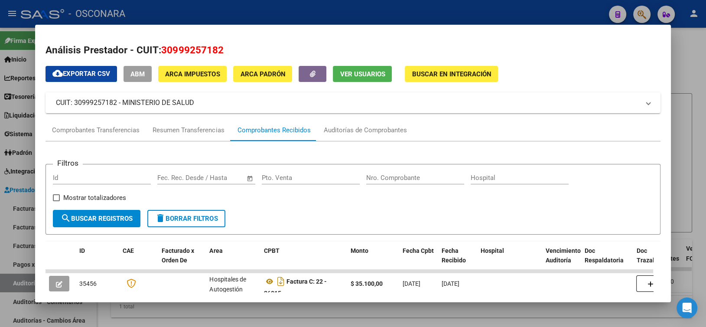
click at [286, 181] on input "Pto. Venta" at bounding box center [311, 178] width 98 height 8
type input "6"
click at [319, 12] on div at bounding box center [353, 163] width 706 height 327
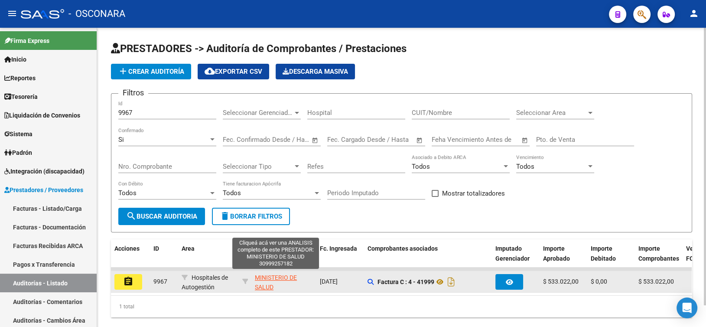
click at [272, 277] on span "MINISTERIO DE SALUD" at bounding box center [276, 282] width 42 height 17
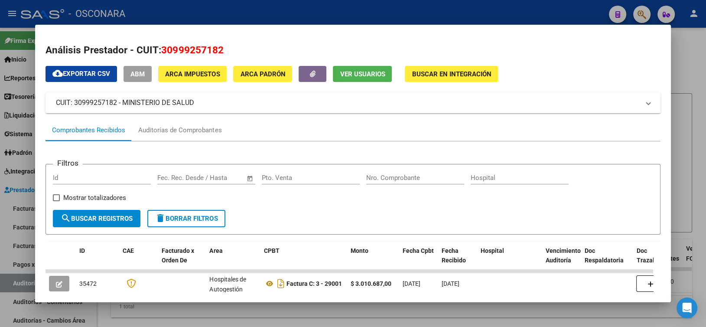
click at [301, 180] on input "Pto. Venta" at bounding box center [311, 178] width 98 height 8
type input "6"
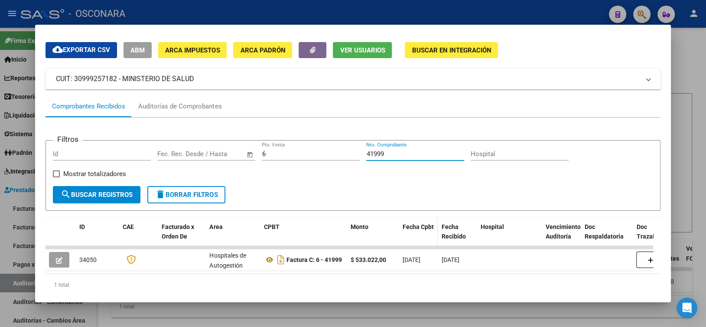
scroll to position [43, 0]
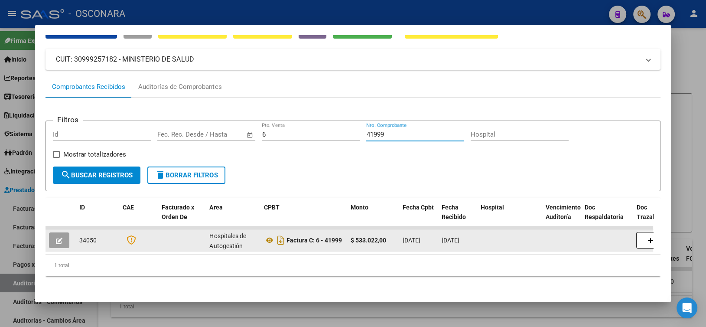
type input "41999"
click at [59, 242] on icon "button" at bounding box center [59, 241] width 7 height 7
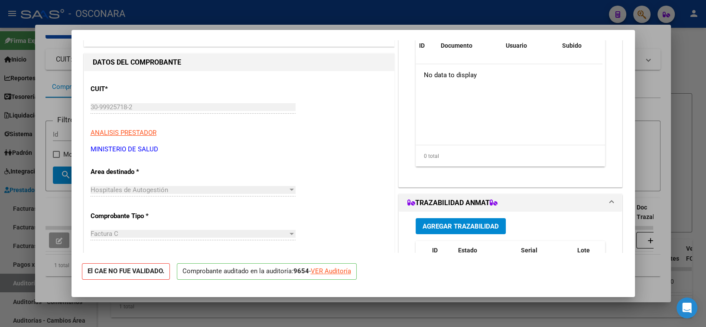
scroll to position [87, 0]
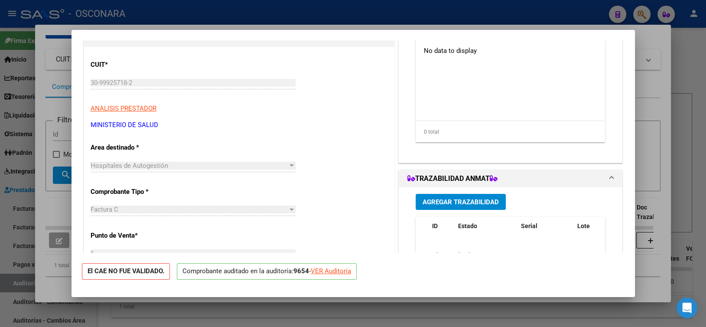
click at [300, 273] on strong "9654" at bounding box center [301, 271] width 16 height 8
click at [318, 20] on div at bounding box center [353, 163] width 706 height 327
type input "$ 0,00"
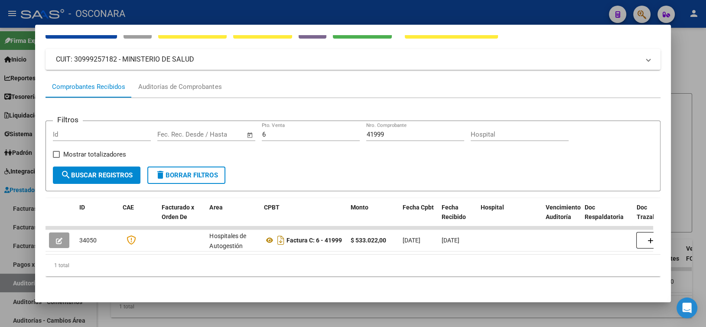
click at [318, 20] on div at bounding box center [353, 163] width 706 height 327
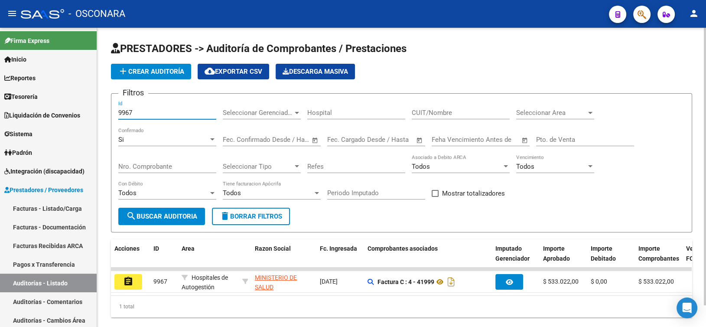
click at [149, 109] on input "9967" at bounding box center [167, 113] width 98 height 8
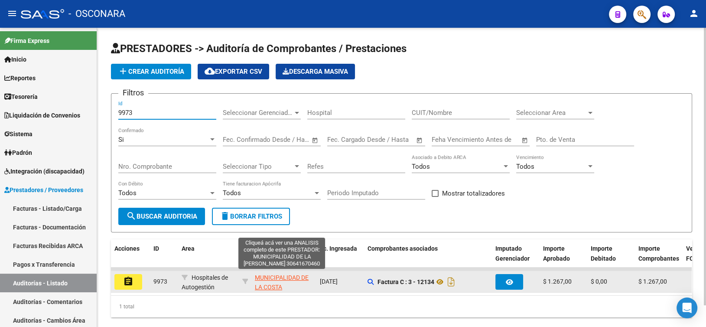
type input "9973"
click at [270, 287] on span "MUNICIPALIDAD DE LA COSTA" at bounding box center [282, 282] width 54 height 17
type textarea "30641670460"
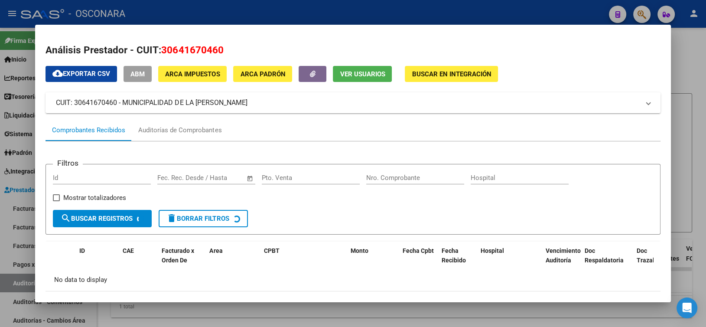
click at [200, 48] on span "30641670460" at bounding box center [192, 49] width 62 height 11
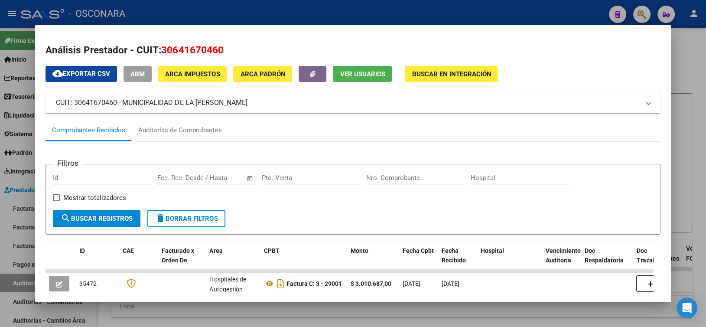
click at [164, 101] on mat-panel-title "CUIT: 30641670460 - MUNICIPALIDAD DE LA COSTA" at bounding box center [347, 103] width 583 height 10
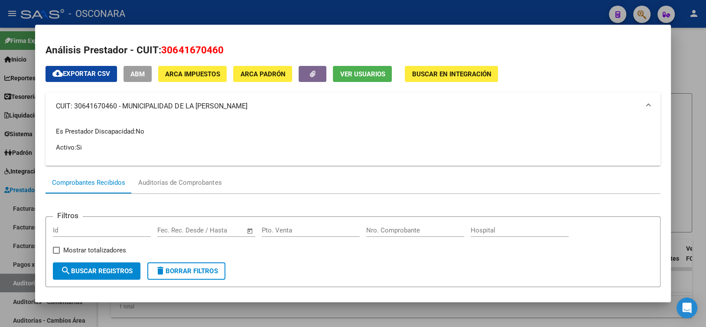
drag, startPoint x: 218, startPoint y: 107, endPoint x: 123, endPoint y: 105, distance: 94.5
click at [123, 105] on mat-panel-title "CUIT: 30641670460 - MUNICIPALIDAD DE LA COSTA" at bounding box center [347, 106] width 583 height 10
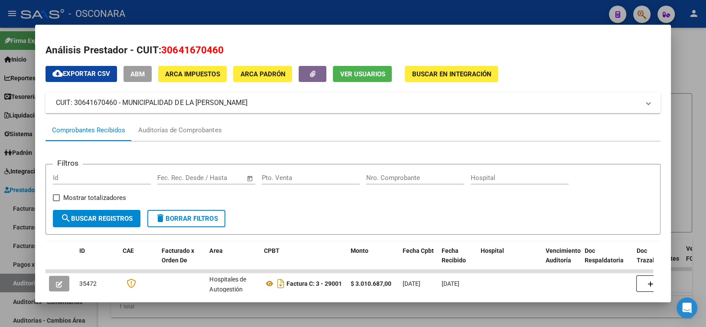
click at [205, 11] on div at bounding box center [353, 163] width 706 height 327
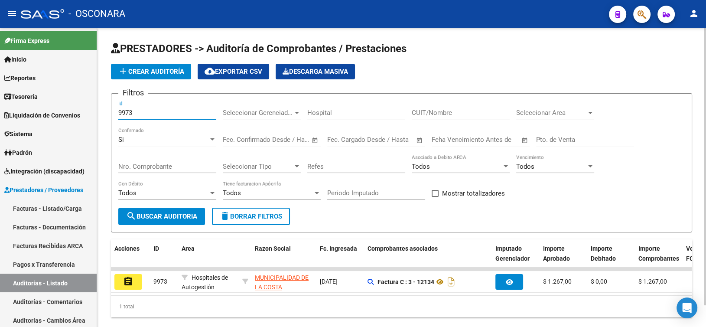
click at [144, 110] on input "9973" at bounding box center [167, 113] width 98 height 8
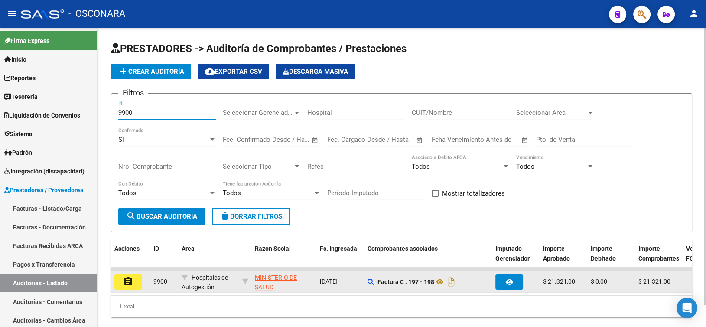
type input "9900"
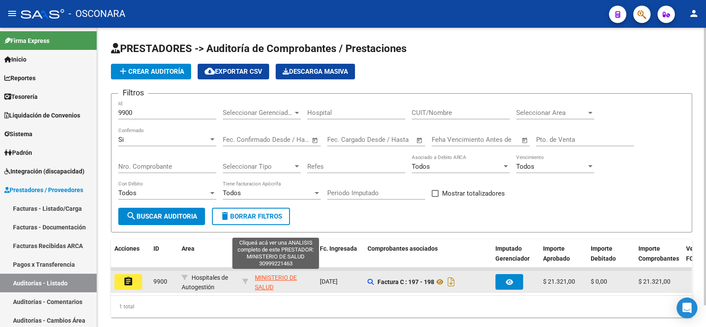
click at [260, 277] on span "MINISTERIO DE SALUD" at bounding box center [276, 282] width 42 height 17
type textarea "30999221463"
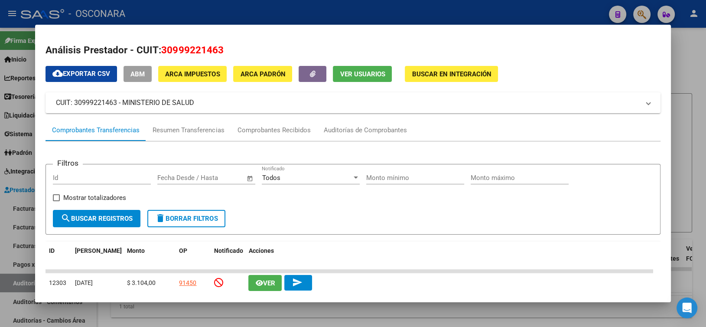
click at [192, 51] on span "30999221463" at bounding box center [192, 49] width 62 height 11
click at [200, 106] on mat-panel-title "CUIT: 30999221463 - MINISTERIO DE SALUD" at bounding box center [347, 103] width 583 height 10
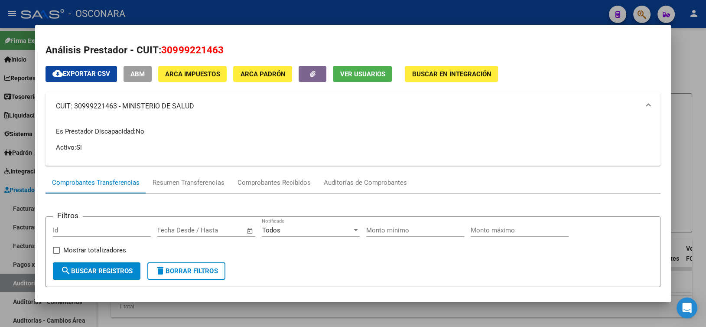
drag, startPoint x: 199, startPoint y: 106, endPoint x: 124, endPoint y: 104, distance: 74.6
click at [124, 104] on mat-panel-title "CUIT: 30999221463 - MINISTERIO DE SALUD" at bounding box center [347, 106] width 583 height 10
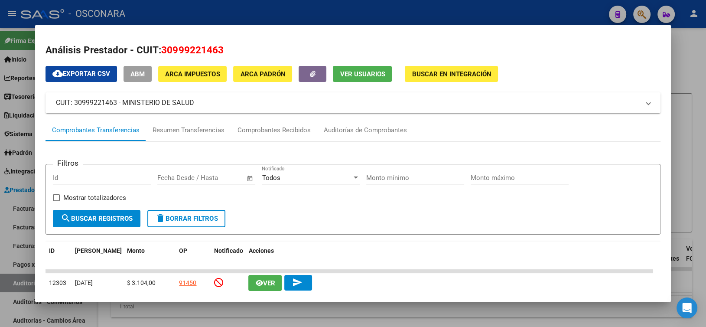
click at [210, 11] on div at bounding box center [353, 163] width 706 height 327
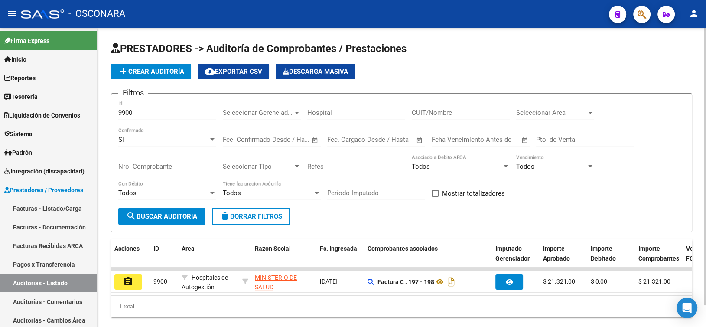
click at [147, 106] on div "9900 Id" at bounding box center [167, 110] width 98 height 19
click at [147, 110] on input "9900" at bounding box center [167, 113] width 98 height 8
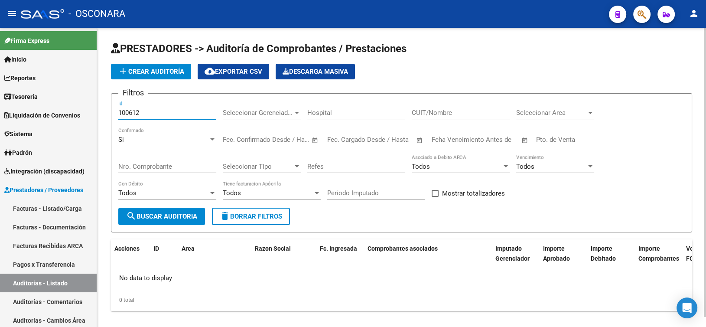
drag, startPoint x: 161, startPoint y: 112, endPoint x: 103, endPoint y: 113, distance: 58.1
click at [104, 113] on div "PRESTADORES -> Auditoría de Comprobantes / Prestaciones add Crear Auditoría clo…" at bounding box center [401, 183] width 609 height 311
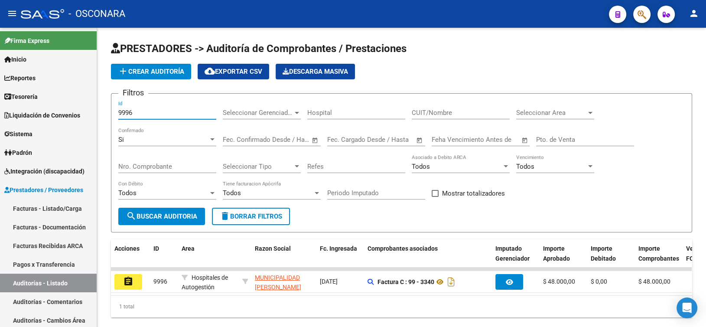
type input "9996"
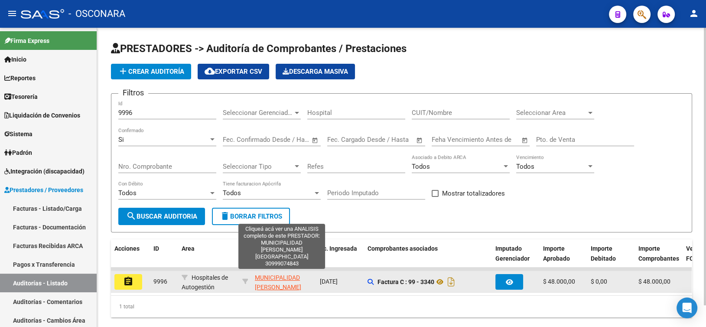
click at [260, 283] on span "MUNICIPALIDAD DE CORDOBA" at bounding box center [284, 287] width 59 height 27
type textarea "30999074843"
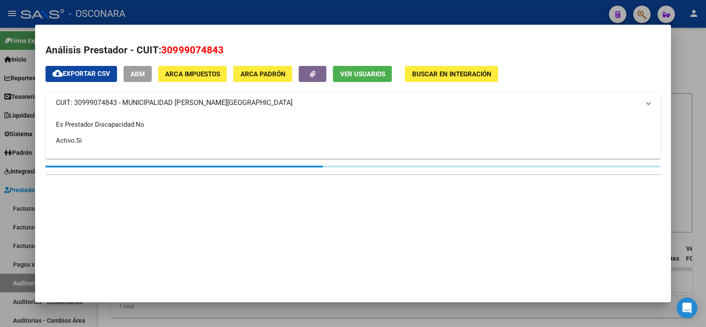
click at [189, 44] on span "30999074843" at bounding box center [192, 49] width 62 height 11
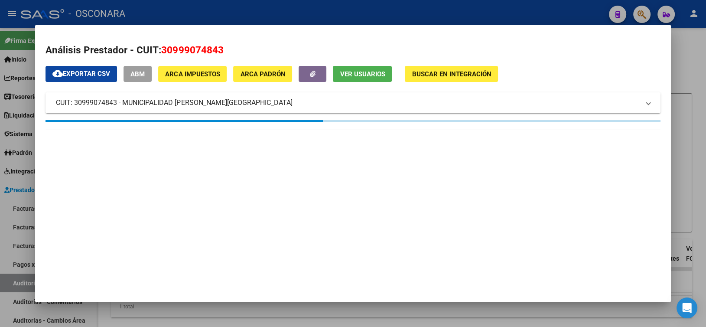
click at [189, 44] on span "30999074843" at bounding box center [192, 49] width 62 height 11
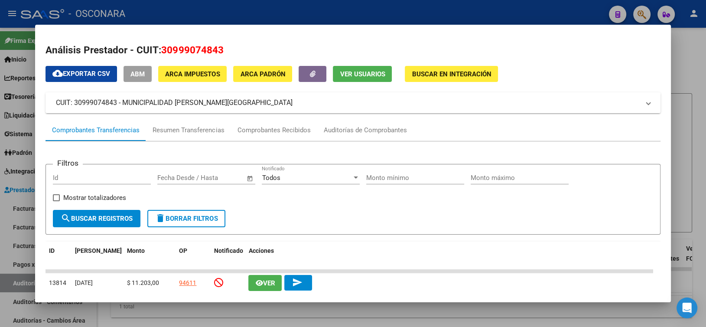
click at [120, 103] on mat-panel-title "CUIT: 30999074843 - MUNICIPALIDAD DE CORDOBA" at bounding box center [347, 103] width 583 height 10
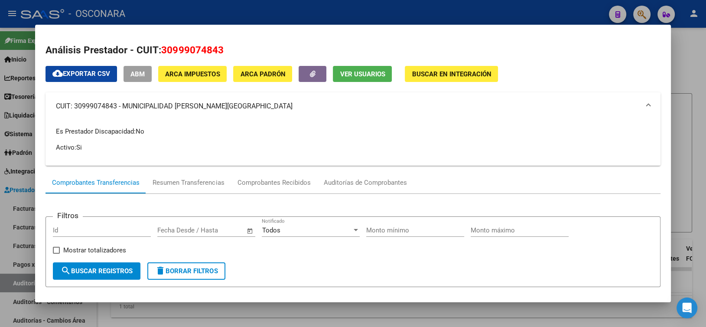
drag, startPoint x: 123, startPoint y: 107, endPoint x: 220, endPoint y: 109, distance: 97.5
click at [220, 109] on mat-panel-title "CUIT: 30999074843 - MUNICIPALIDAD DE CORDOBA" at bounding box center [347, 106] width 583 height 10
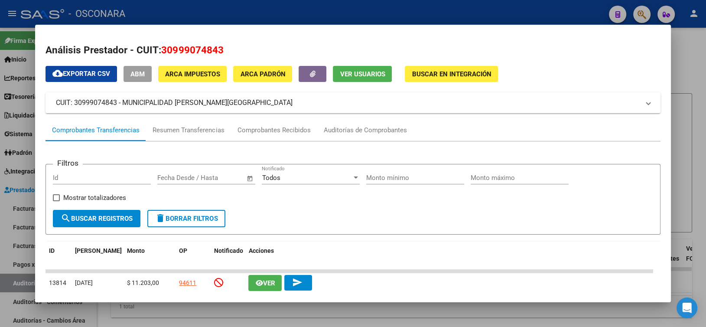
click at [262, 10] on div at bounding box center [353, 163] width 706 height 327
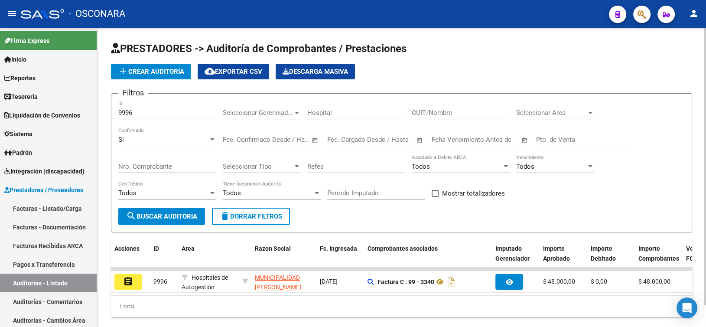
drag, startPoint x: 156, startPoint y: 116, endPoint x: 150, endPoint y: 116, distance: 5.2
click at [150, 116] on div "9996 Id" at bounding box center [167, 110] width 98 height 19
click at [155, 114] on input "9997" at bounding box center [167, 113] width 98 height 8
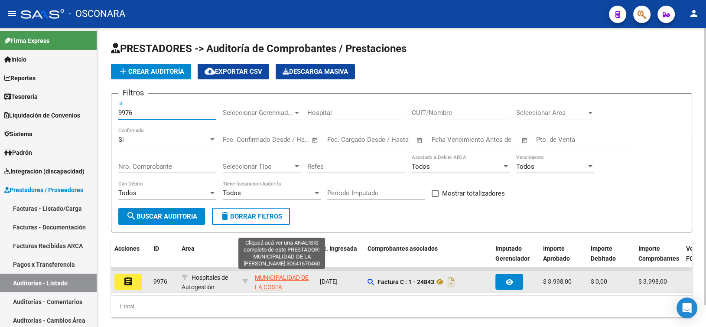
type input "9976"
click at [270, 283] on span "MUNICIPALIDAD DE LA COSTA" at bounding box center [282, 282] width 54 height 17
type textarea "30641670460"
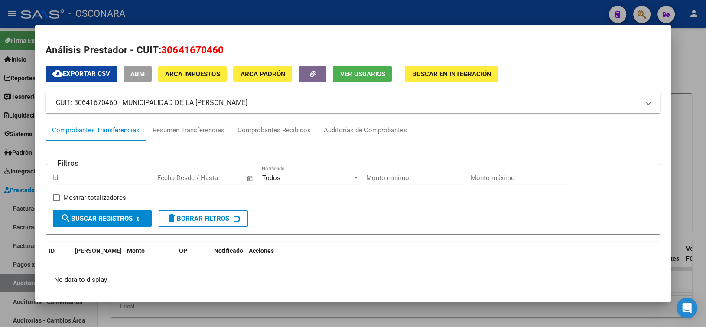
click at [190, 49] on span "30641670460" at bounding box center [192, 49] width 62 height 11
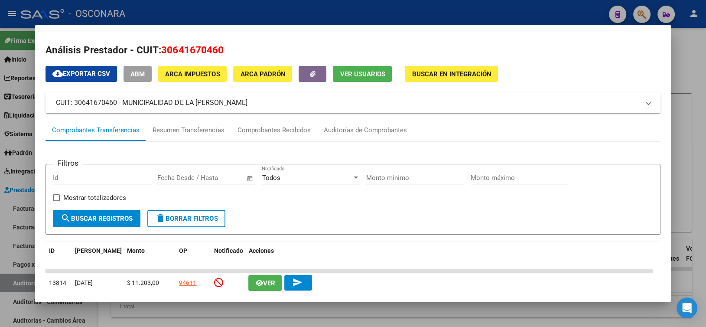
click at [155, 101] on mat-panel-title "CUIT: 30641670460 - MUNICIPALIDAD DE LA COSTA" at bounding box center [347, 103] width 583 height 10
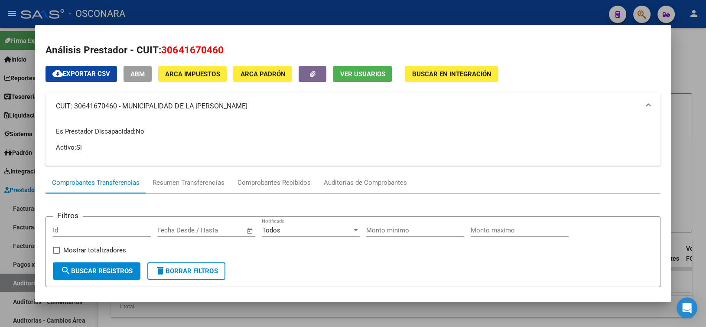
drag, startPoint x: 124, startPoint y: 106, endPoint x: 217, endPoint y: 109, distance: 93.2
click at [217, 109] on mat-panel-title "CUIT: 30641670460 - MUNICIPALIDAD DE LA COSTA" at bounding box center [347, 106] width 583 height 10
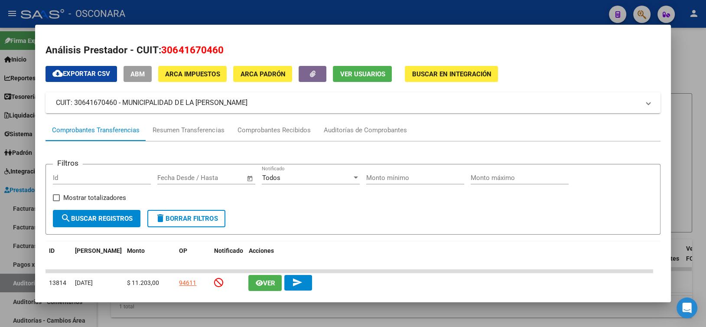
click at [215, 19] on div at bounding box center [353, 163] width 706 height 327
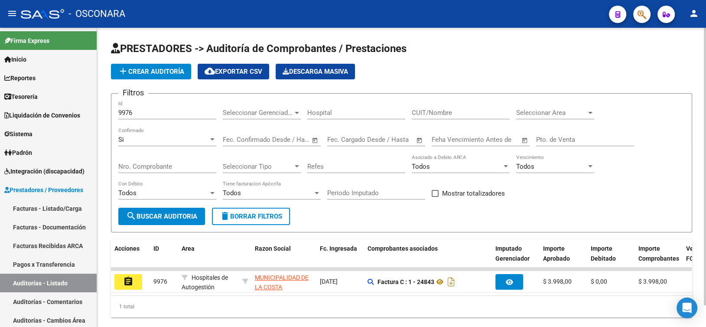
click at [159, 113] on input "9976" at bounding box center [167, 113] width 98 height 8
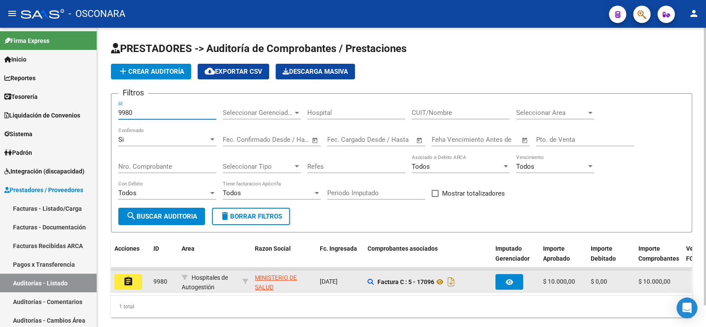
type input "9980"
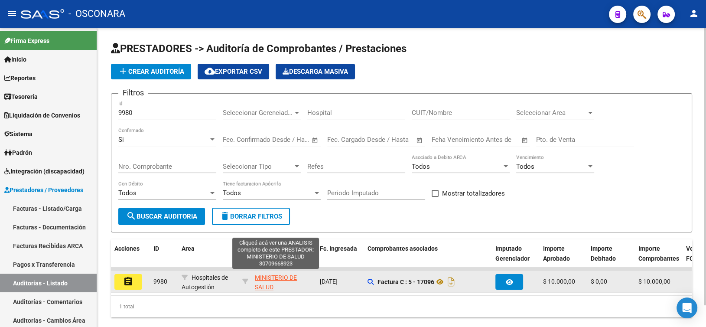
click at [265, 277] on span "MINISTERIO DE SALUD" at bounding box center [276, 282] width 42 height 17
type textarea "30709668923"
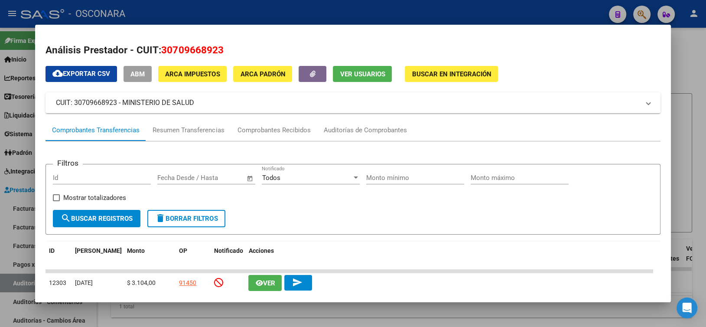
click at [186, 47] on span "30709668923" at bounding box center [192, 49] width 62 height 11
click at [197, 105] on mat-panel-title "CUIT: 30709668923 - MINISTERIO DE SALUD" at bounding box center [347, 103] width 583 height 10
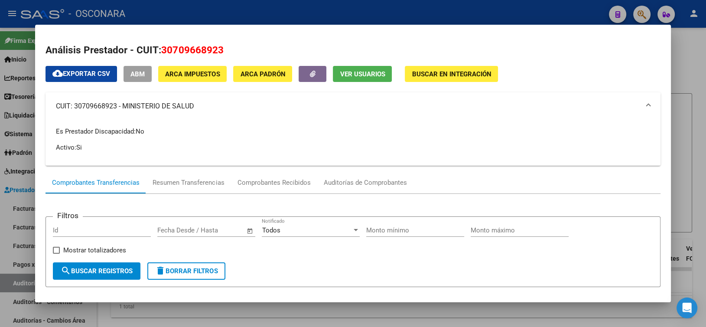
drag, startPoint x: 194, startPoint y: 104, endPoint x: 124, endPoint y: 106, distance: 69.4
click at [124, 106] on mat-panel-title "CUIT: 30709668923 - MINISTERIO DE SALUD" at bounding box center [347, 106] width 583 height 10
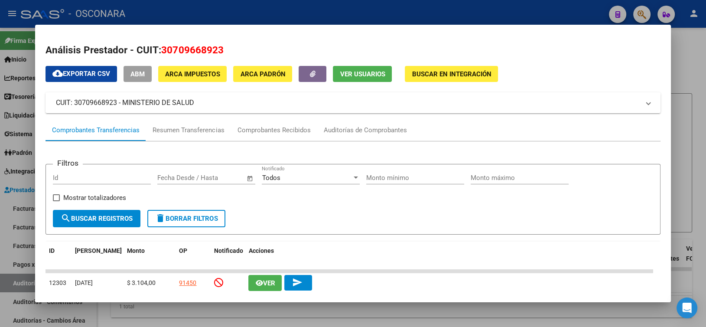
click at [212, 19] on div at bounding box center [353, 163] width 706 height 327
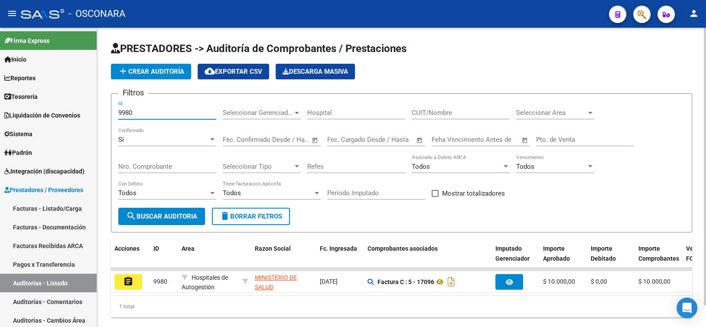
click at [146, 114] on input "9980" at bounding box center [167, 113] width 98 height 8
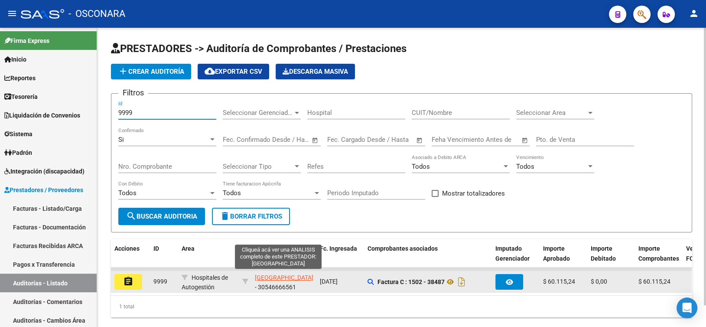
type input "9999"
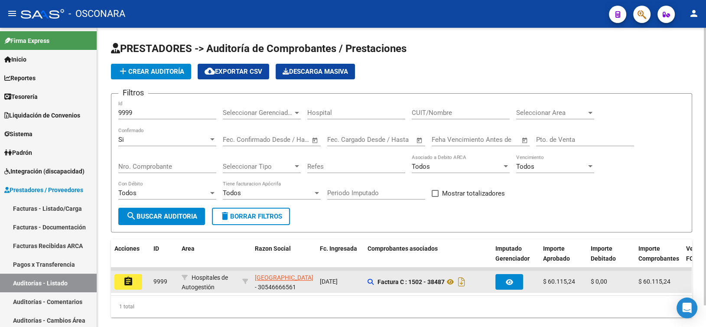
click at [266, 281] on app-link-go-to "UNIVERSIDAD DE BUENOS AIRES" at bounding box center [284, 278] width 59 height 10
click at [274, 279] on span "UNIVERSIDAD DE BUENOS AIRES" at bounding box center [284, 277] width 59 height 7
type textarea "30546666561"
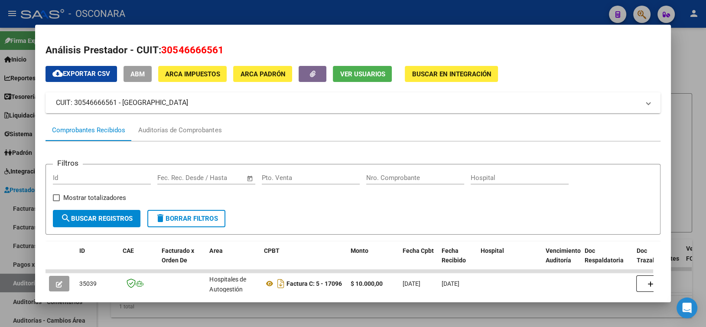
click at [129, 107] on mat-panel-title "CUIT: 30546666561 - UNIVERSIDAD DE BUENOS AIRES" at bounding box center [347, 103] width 583 height 10
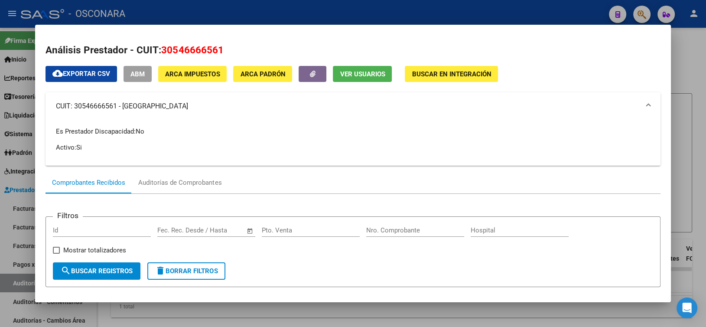
drag, startPoint x: 125, startPoint y: 107, endPoint x: 167, endPoint y: 99, distance: 42.8
click at [167, 99] on mat-expansion-panel-header "CUIT: 30546666561 - UNIVERSIDAD DE BUENOS AIRES" at bounding box center [353, 106] width 615 height 28
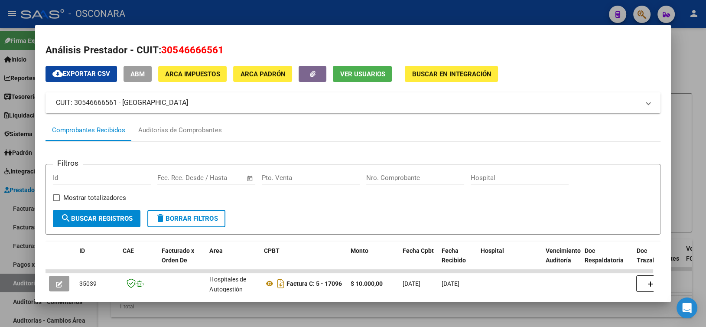
click at [130, 105] on mat-panel-title "CUIT: 30546666561 - UNIVERSIDAD DE BUENOS AIRES" at bounding box center [347, 103] width 583 height 10
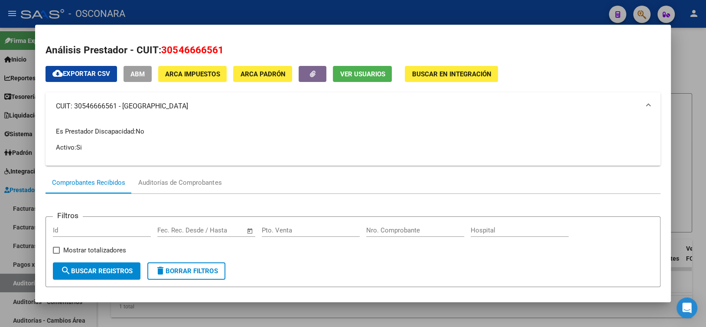
drag, startPoint x: 124, startPoint y: 105, endPoint x: 231, endPoint y: 108, distance: 108.0
click at [231, 108] on mat-panel-title "CUIT: 30546666561 - UNIVERSIDAD DE BUENOS AIRES" at bounding box center [347, 106] width 583 height 10
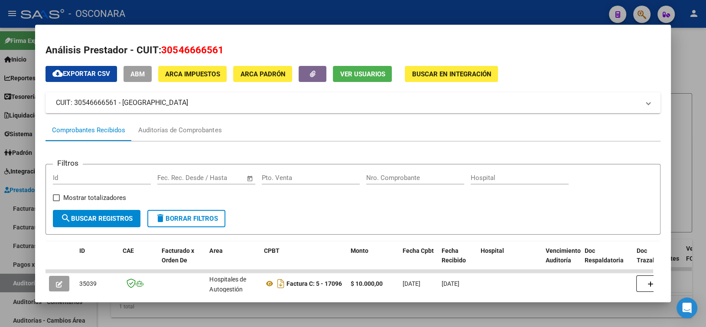
click at [184, 52] on span "30546666561" at bounding box center [192, 49] width 62 height 11
click at [322, 10] on div at bounding box center [353, 163] width 706 height 327
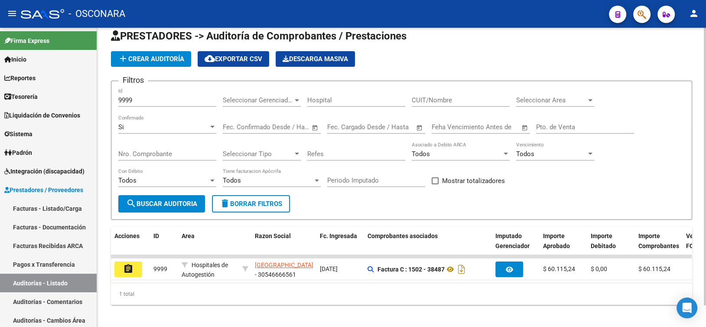
scroll to position [23, 0]
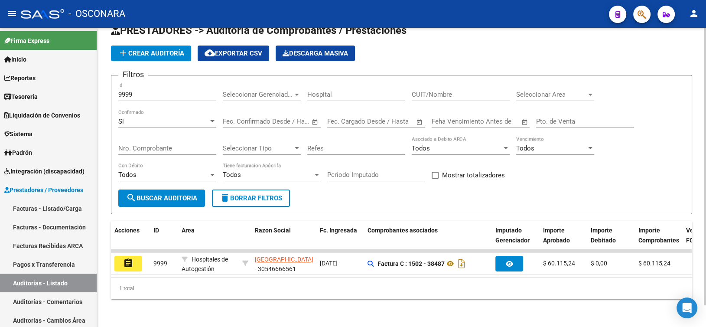
click at [153, 93] on div "9999 Id" at bounding box center [167, 91] width 98 height 19
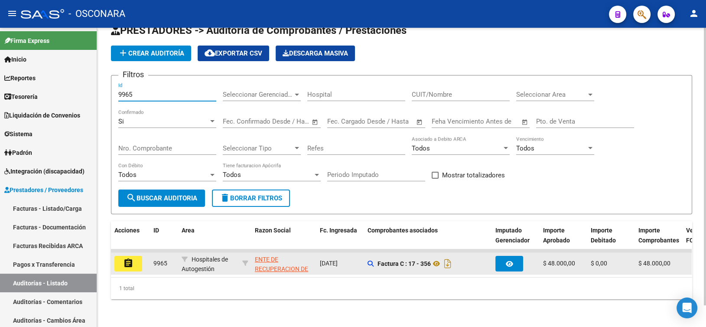
type input "9965"
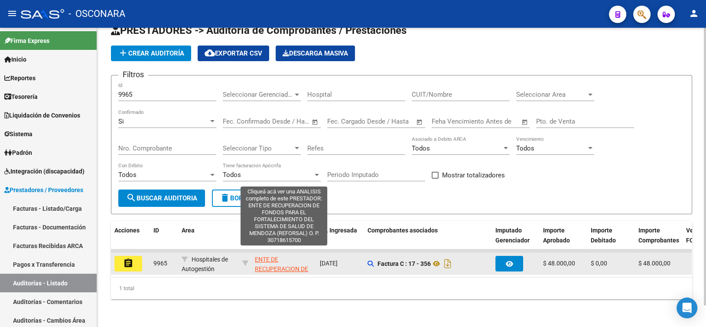
click at [262, 260] on span "ENTE DE RECUPERACION DE FONDOS PARA EL FORTALECIMIENTO DEL SISTEMA DE SALUD DE …" at bounding box center [283, 289] width 57 height 66
type textarea "30718615700"
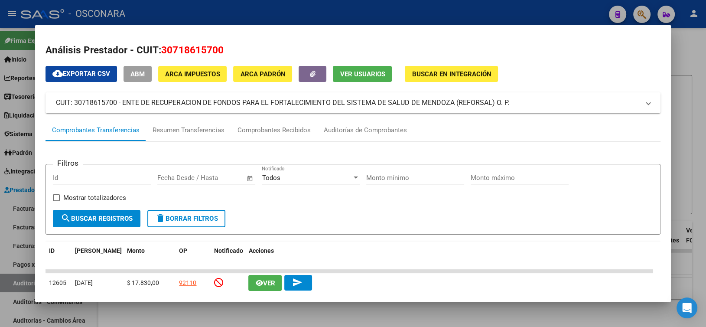
click at [183, 52] on span "30718615700" at bounding box center [192, 49] width 62 height 11
click at [120, 103] on mat-panel-title "CUIT: 30718615700 - ENTE DE RECUPERACION DE FONDOS PARA EL FORTALECIMIENTO DEL …" at bounding box center [347, 103] width 583 height 10
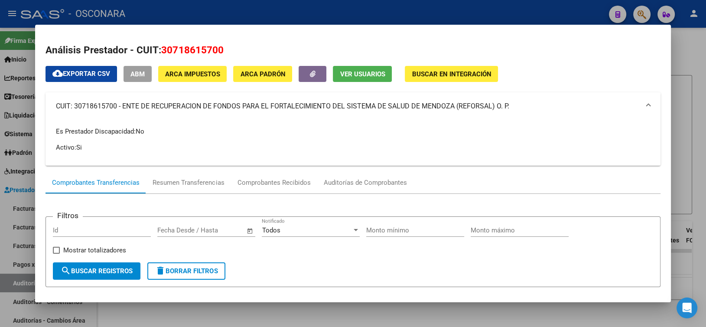
drag, startPoint x: 121, startPoint y: 105, endPoint x: 511, endPoint y: 109, distance: 390.1
click at [511, 109] on mat-panel-title "CUIT: 30718615700 - ENTE DE RECUPERACION DE FONDOS PARA EL FORTALECIMIENTO DEL …" at bounding box center [347, 106] width 583 height 10
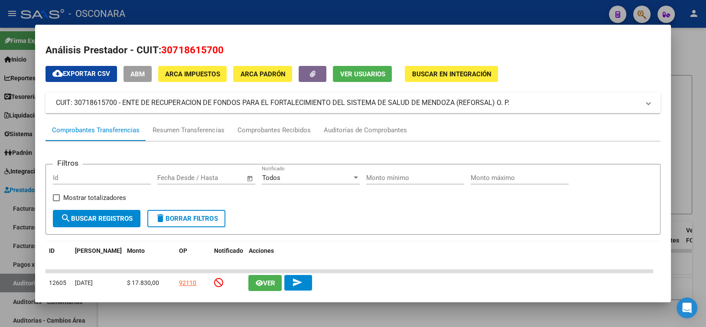
click at [270, 4] on div at bounding box center [353, 163] width 706 height 327
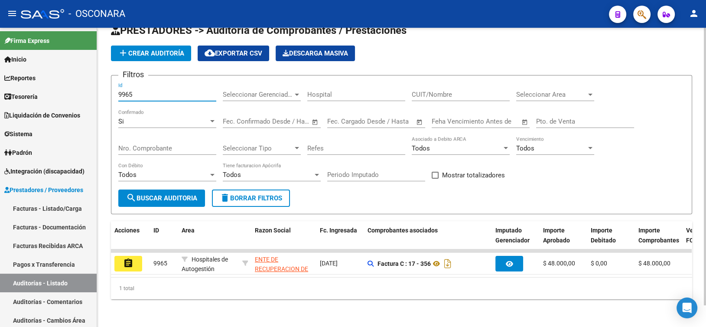
click at [146, 91] on input "9965" at bounding box center [167, 95] width 98 height 8
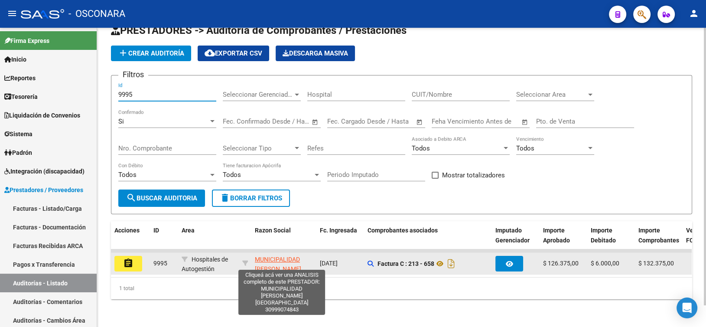
type input "9995"
click at [270, 256] on span "MUNICIPALIDAD DE CORDOBA" at bounding box center [284, 269] width 59 height 27
type textarea "30999074843"
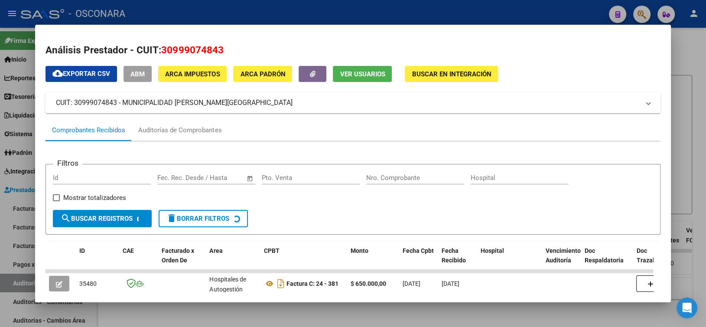
click at [195, 46] on span "30999074843" at bounding box center [192, 49] width 62 height 11
click at [122, 106] on mat-panel-title "CUIT: 30999074843 - MUNICIPALIDAD DE CORDOBA" at bounding box center [347, 103] width 583 height 10
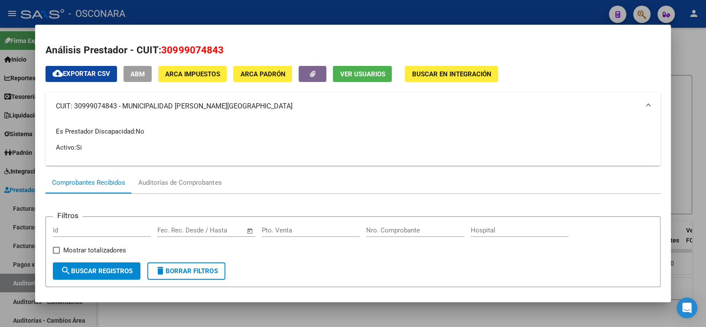
drag, startPoint x: 122, startPoint y: 105, endPoint x: 174, endPoint y: 107, distance: 52.5
click at [174, 107] on mat-panel-title "CUIT: 30999074843 - MUNICIPALIDAD DE CORDOBA" at bounding box center [347, 106] width 583 height 10
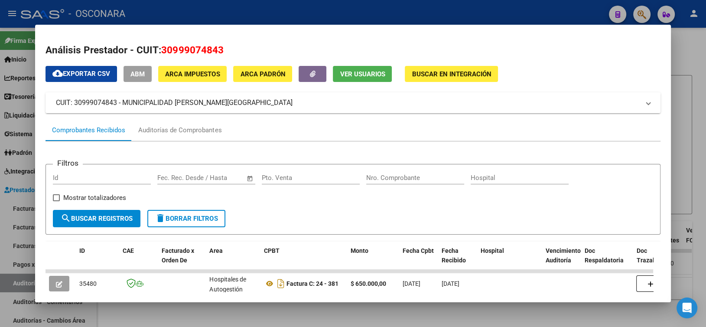
click at [123, 103] on mat-panel-title "CUIT: 30999074843 - MUNICIPALIDAD DE CORDOBA" at bounding box center [347, 103] width 583 height 10
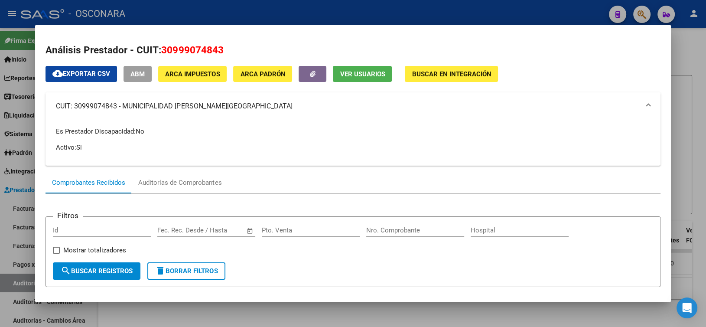
drag, startPoint x: 122, startPoint y: 104, endPoint x: 222, endPoint y: 106, distance: 99.7
click at [222, 106] on mat-panel-title "CUIT: 30999074843 - MUNICIPALIDAD DE CORDOBA" at bounding box center [347, 106] width 583 height 10
